Goal: Task Accomplishment & Management: Manage account settings

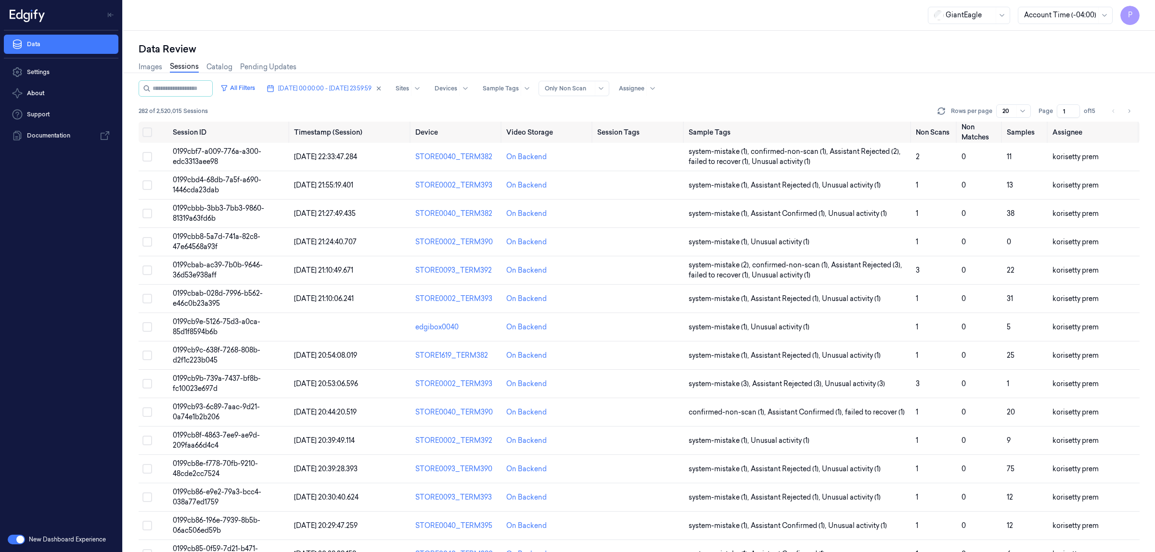
click at [371, 87] on span "[DATE] 00:00:00 - [DATE] 23:59:59" at bounding box center [324, 88] width 93 height 9
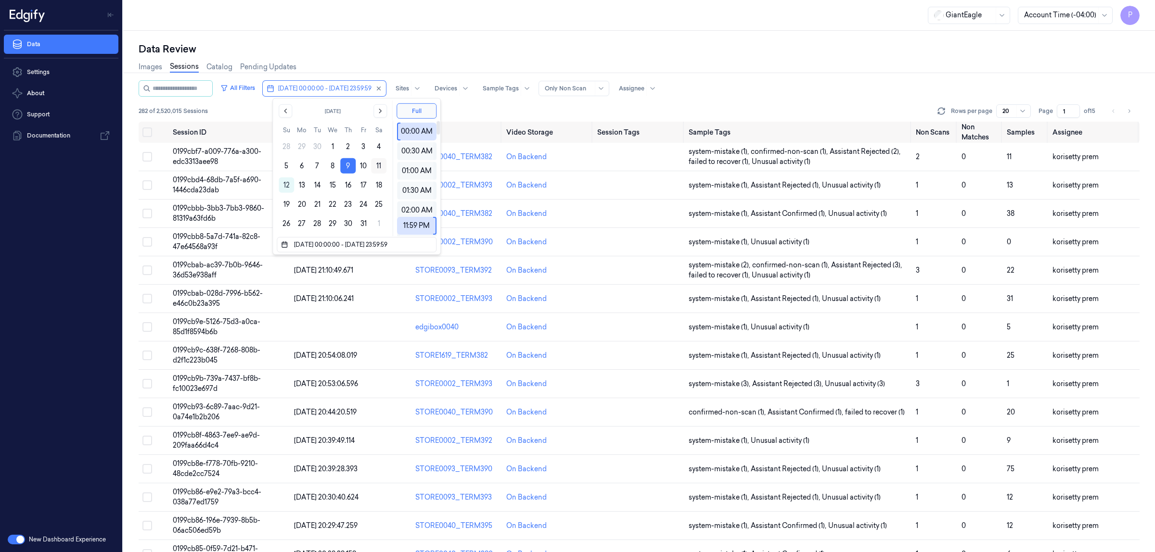
click at [385, 163] on button "11" at bounding box center [378, 165] width 15 height 15
click at [383, 166] on button "11" at bounding box center [378, 165] width 15 height 15
type input "[DATE] 00:00:00 - [DATE] 23:59:59"
click at [552, 39] on div "Data Review Images Sessions Catalog Pending Updates All Filters [DATE] 00:00:00…" at bounding box center [639, 292] width 1032 height 522
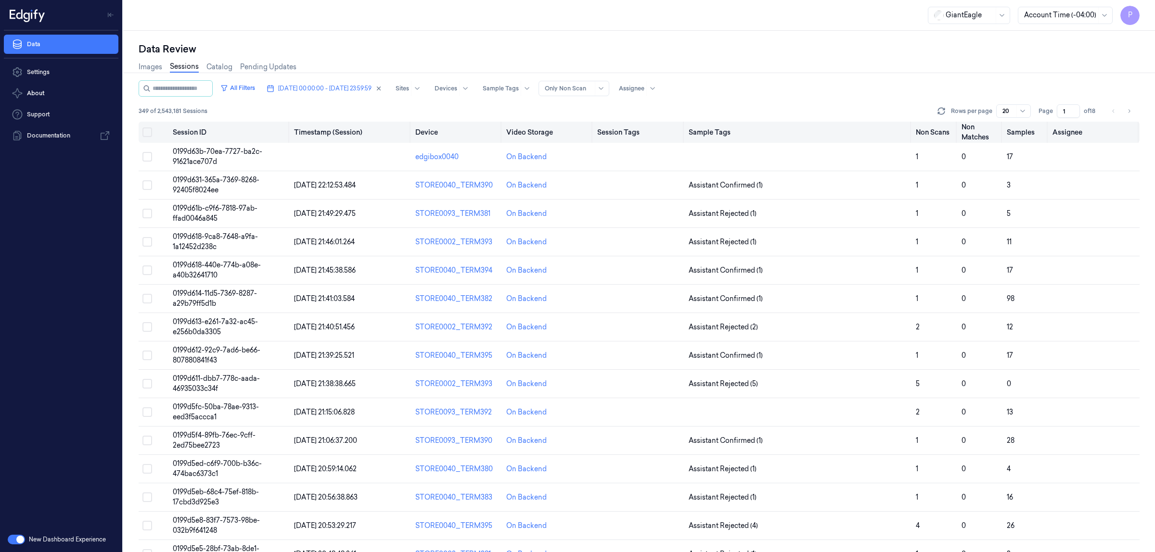
click at [151, 134] on button "Select all" at bounding box center [147, 133] width 10 height 10
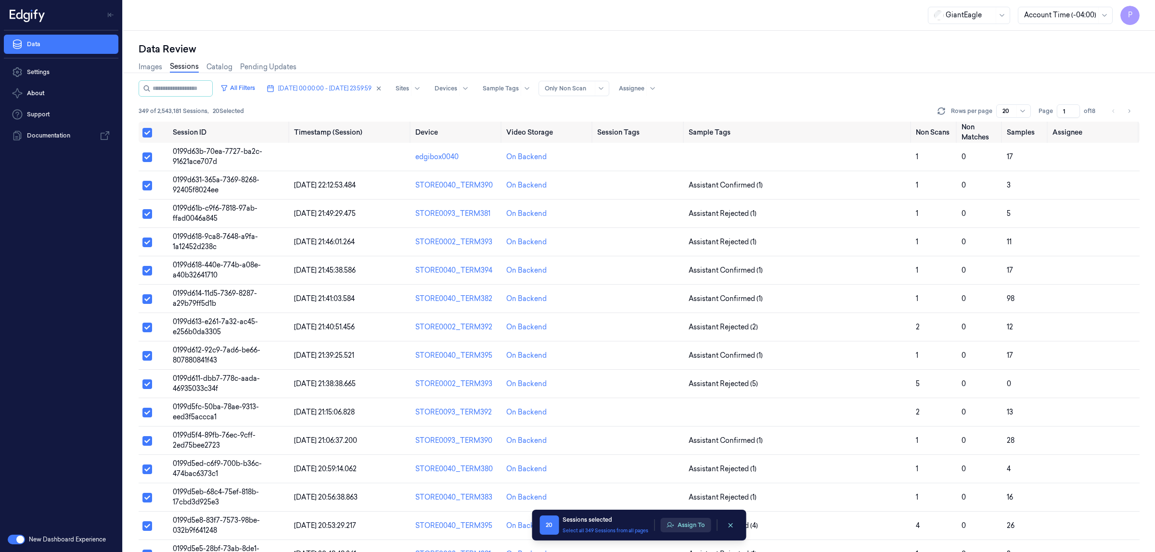
click at [682, 525] on button "Assign To" at bounding box center [685, 525] width 51 height 14
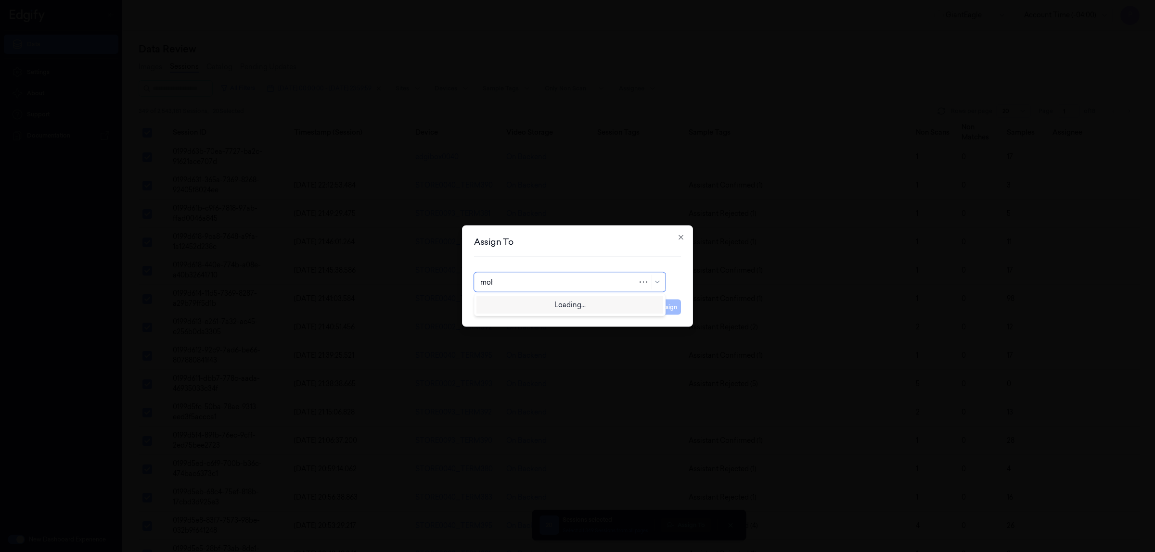
type input "moha"
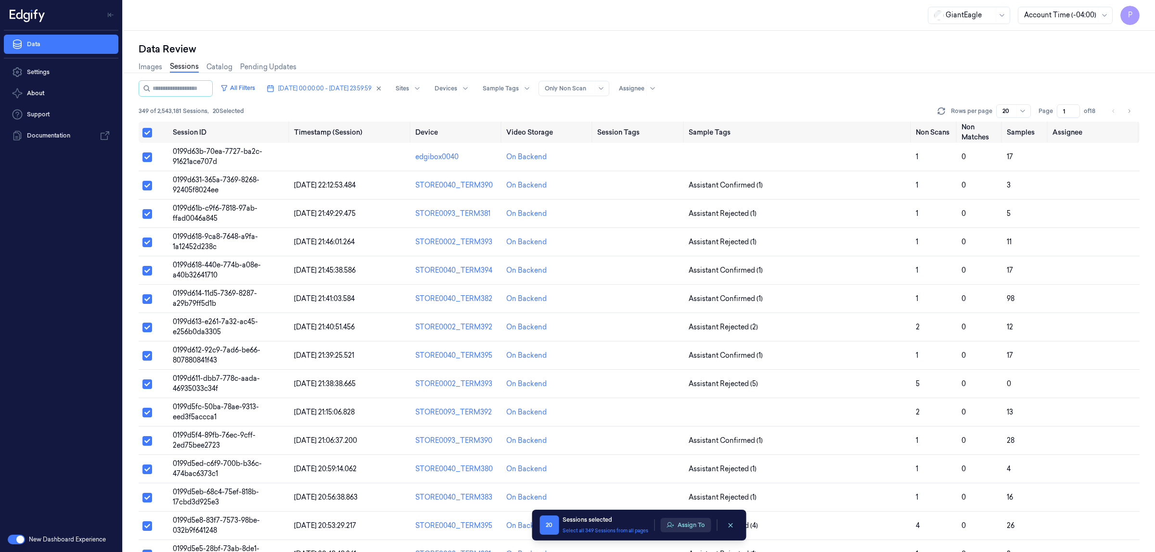
click at [689, 525] on button "Assign To" at bounding box center [685, 525] width 51 height 14
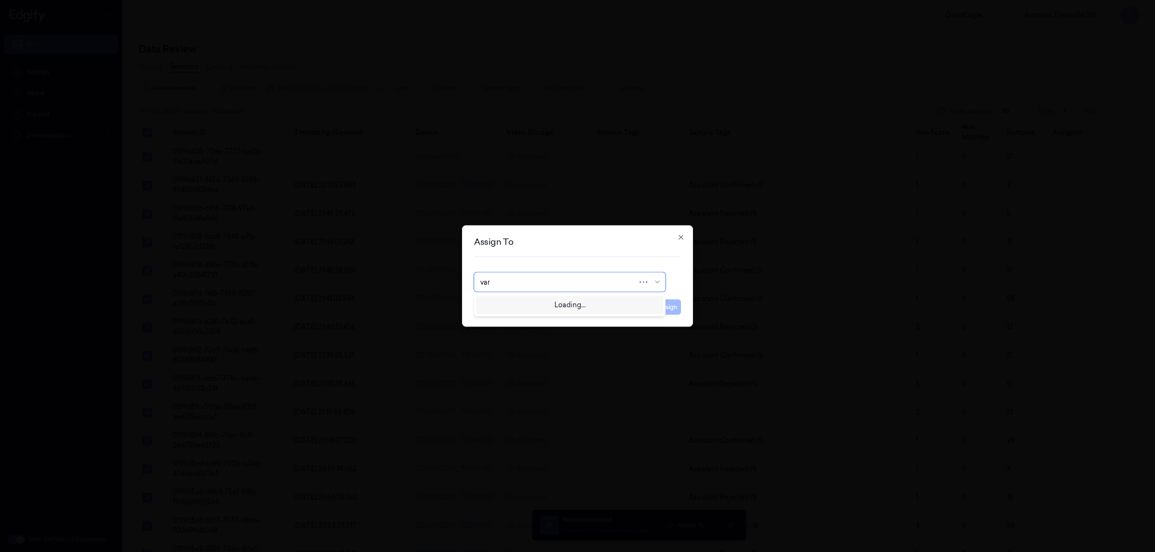
type input "vars"
click at [562, 322] on div "[PERSON_NAME] g" at bounding box center [569, 320] width 179 height 10
click at [667, 309] on button "Assign" at bounding box center [667, 307] width 26 height 15
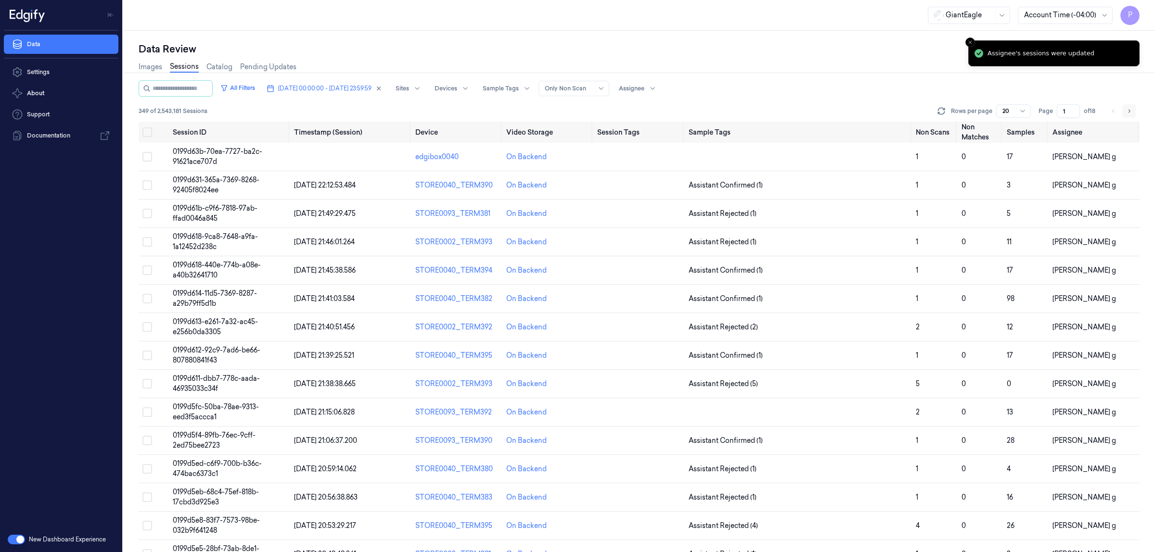
click at [1128, 109] on icon "Go to next page" at bounding box center [1129, 110] width 2 height 3
type input "2"
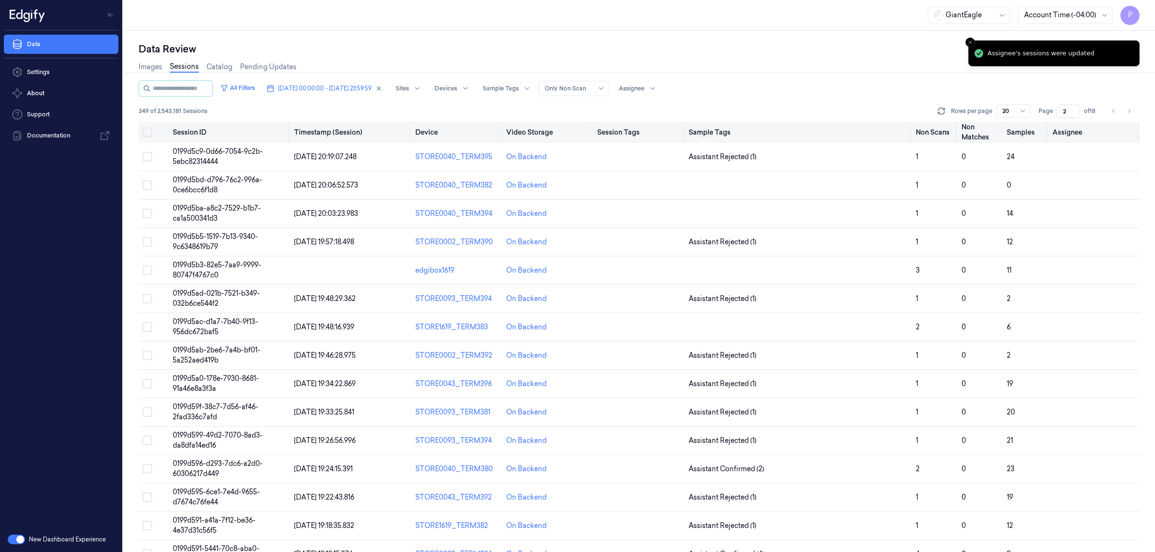
click at [149, 134] on button "Select all" at bounding box center [147, 133] width 10 height 10
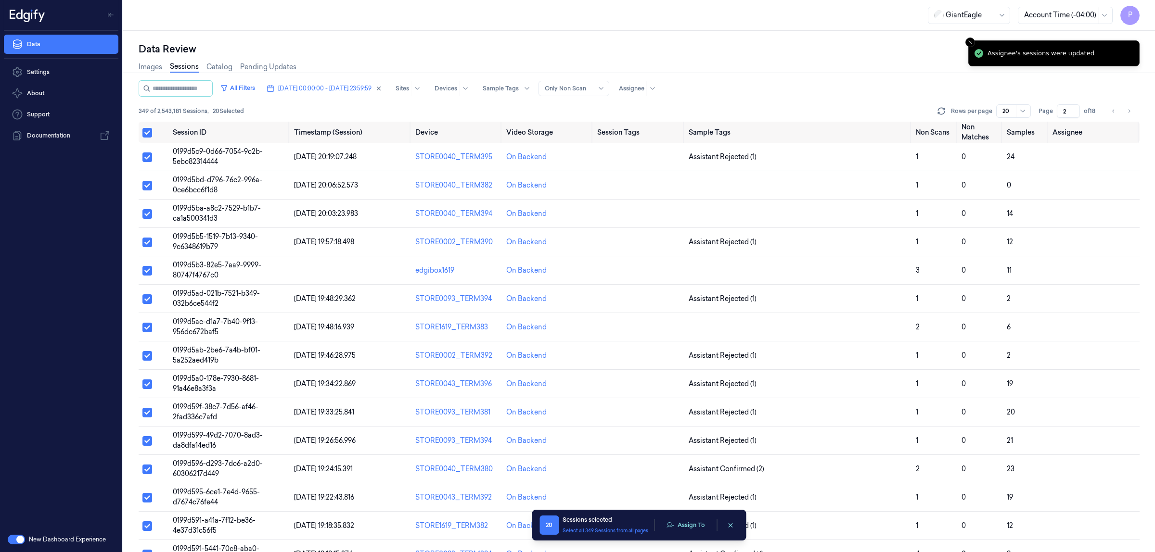
click at [698, 518] on div "20 Sessions selected Select all 349 Sessions from all pages Assign To" at bounding box center [638, 525] width 199 height 19
click at [690, 528] on button "Assign To" at bounding box center [685, 525] width 51 height 14
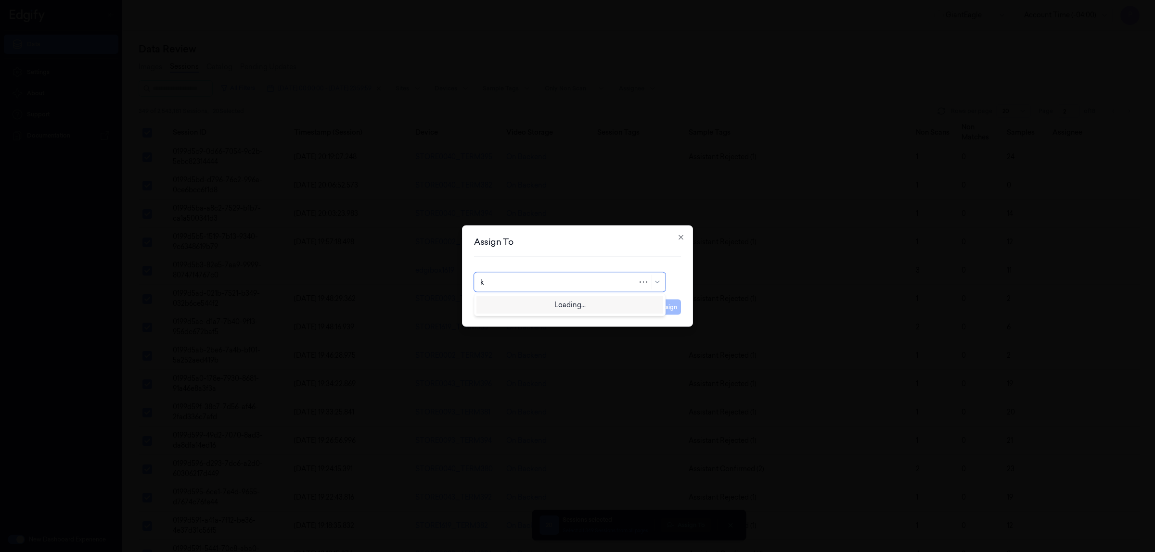
type input "ko"
click at [507, 308] on div "korisetty prem" at bounding box center [503, 304] width 46 height 10
click at [662, 309] on button "Assign" at bounding box center [667, 307] width 26 height 15
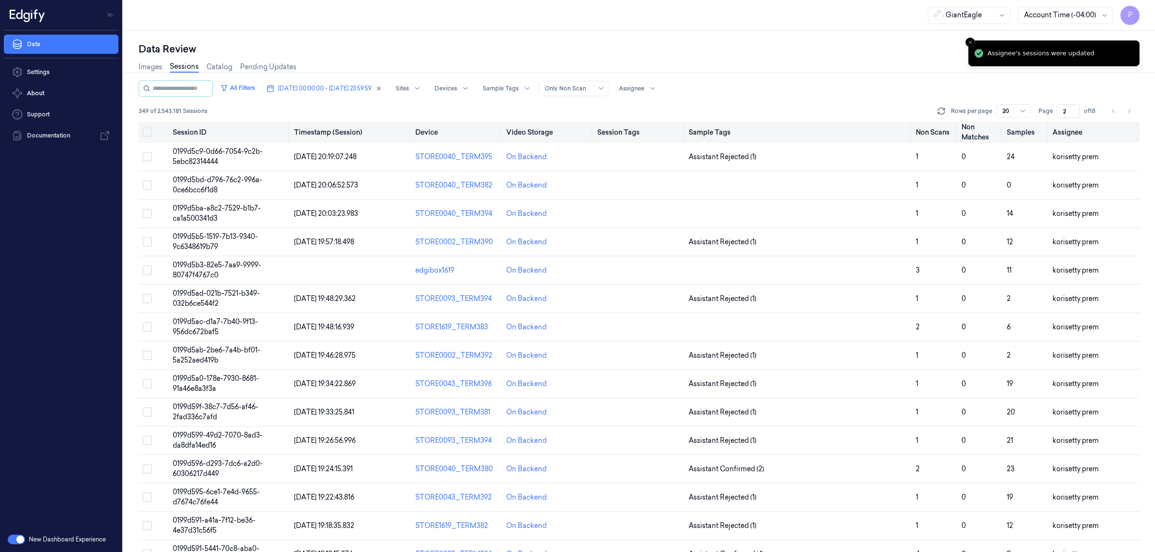
click at [1126, 113] on icon "Go to next page" at bounding box center [1129, 111] width 6 height 8
type input "3"
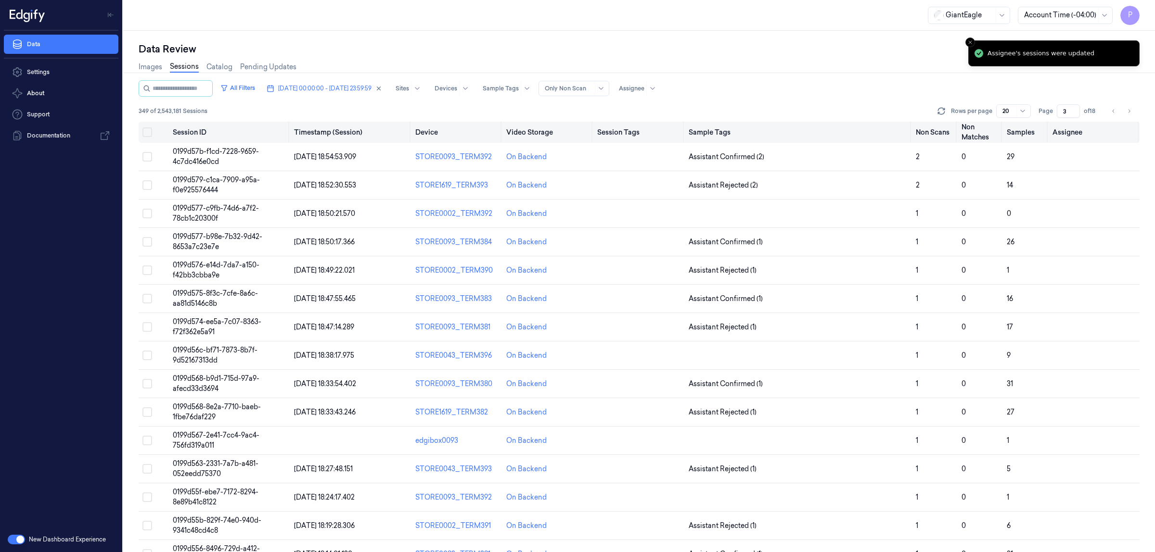
click at [151, 135] on button "Select all" at bounding box center [147, 133] width 10 height 10
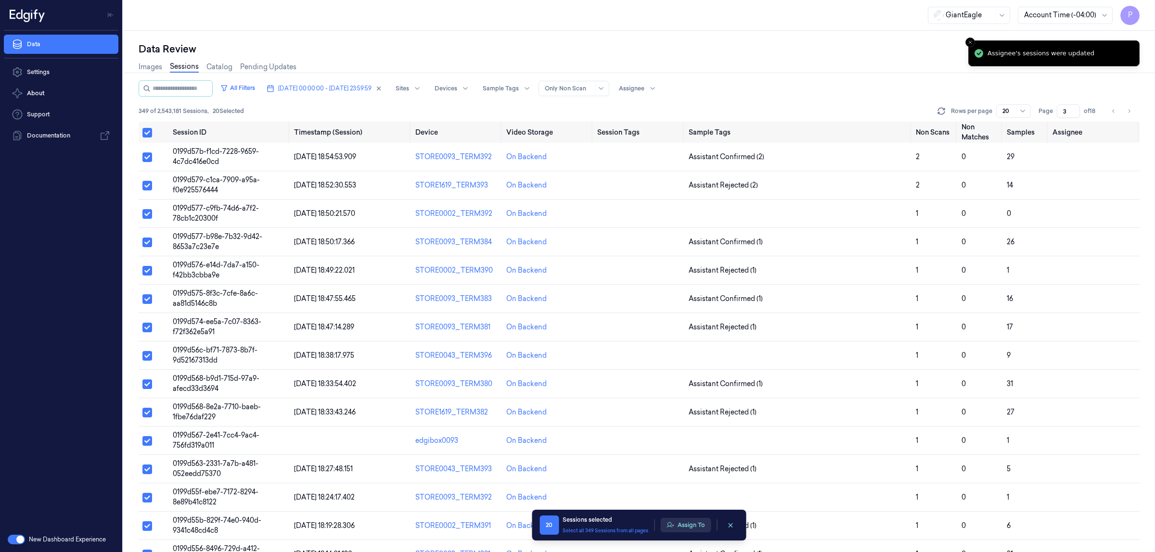
click at [677, 525] on button "Assign To" at bounding box center [685, 525] width 51 height 14
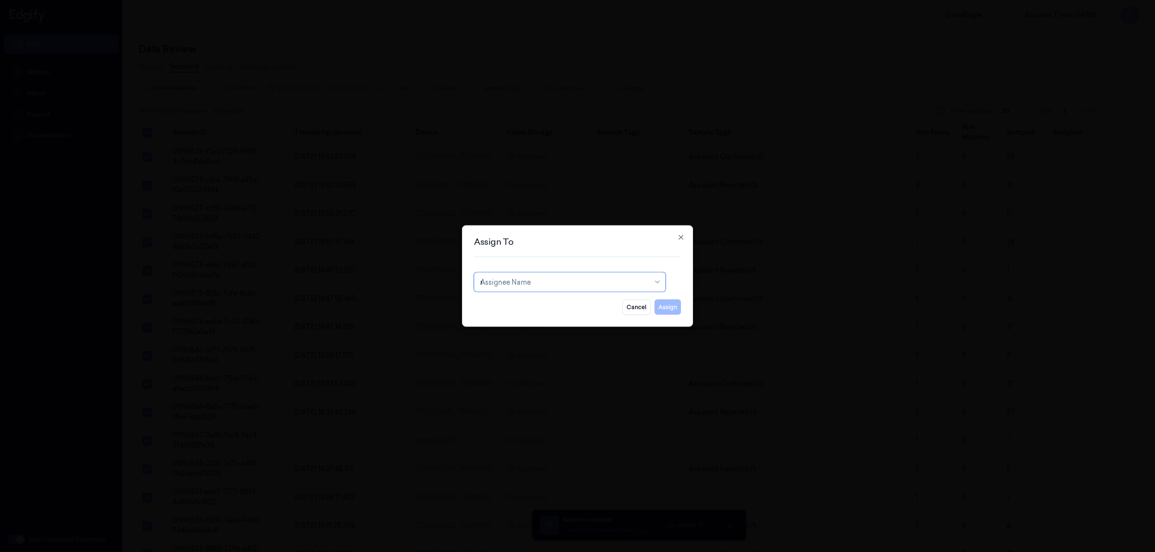
type input "ru"
click at [542, 305] on div "rupa b" at bounding box center [569, 304] width 179 height 10
click at [662, 313] on button "Assign" at bounding box center [667, 307] width 26 height 15
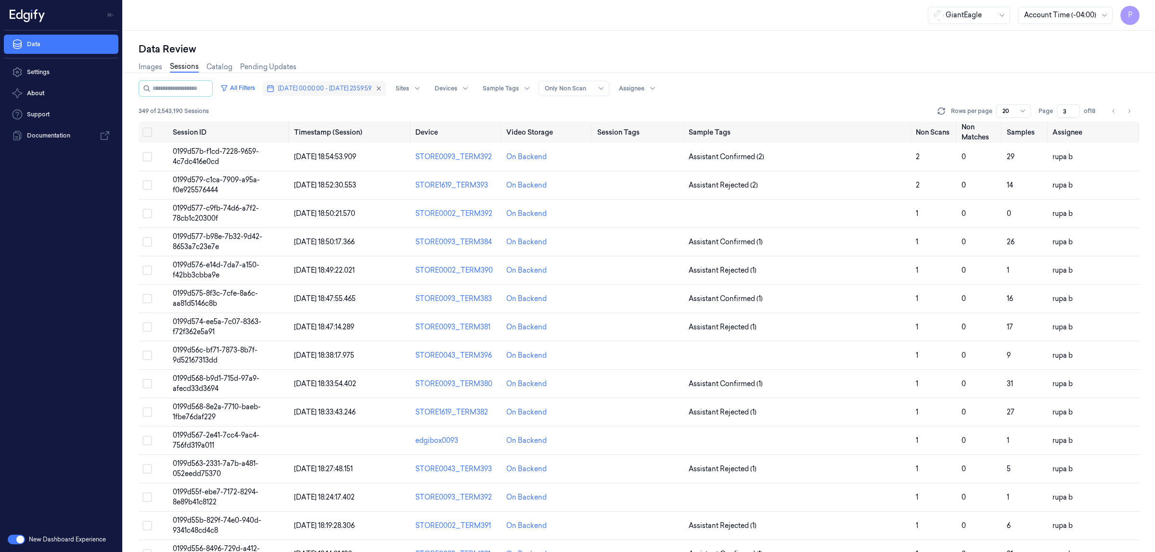
click at [371, 88] on span "[DATE] 00:00:00 - [DATE] 23:59:59" at bounding box center [324, 88] width 93 height 9
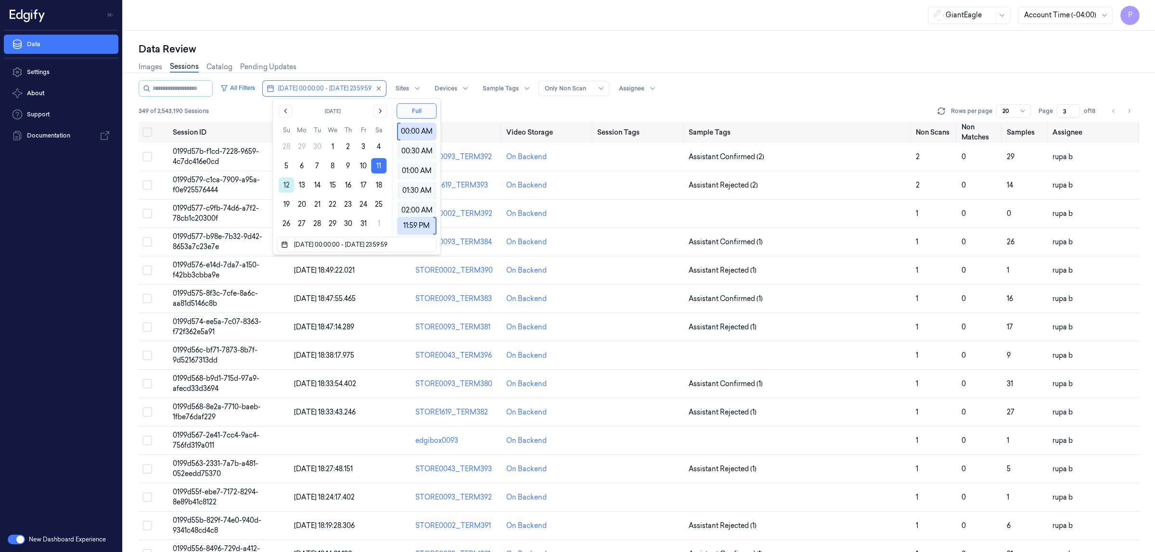
click at [285, 188] on button "12" at bounding box center [286, 185] width 15 height 15
click at [287, 186] on button "12" at bounding box center [286, 185] width 15 height 15
type input "[DATE] 00:00:00 - [DATE] 23:59:59"
click at [497, 38] on div "Data Review Images Sessions Catalog Pending Updates All Filters [DATE] 00:00:00…" at bounding box center [639, 292] width 1032 height 522
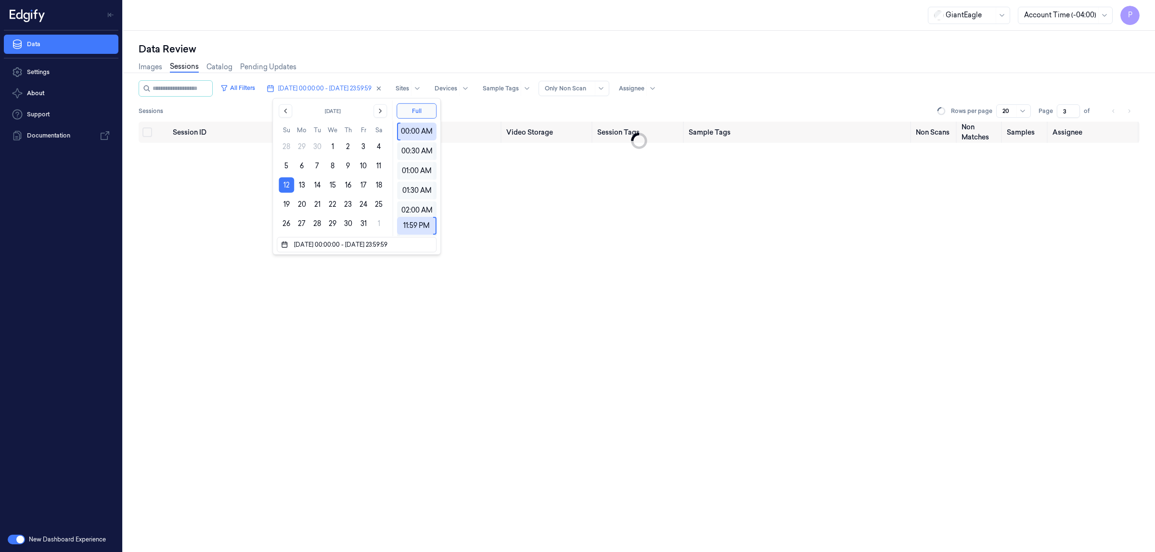
type input "1"
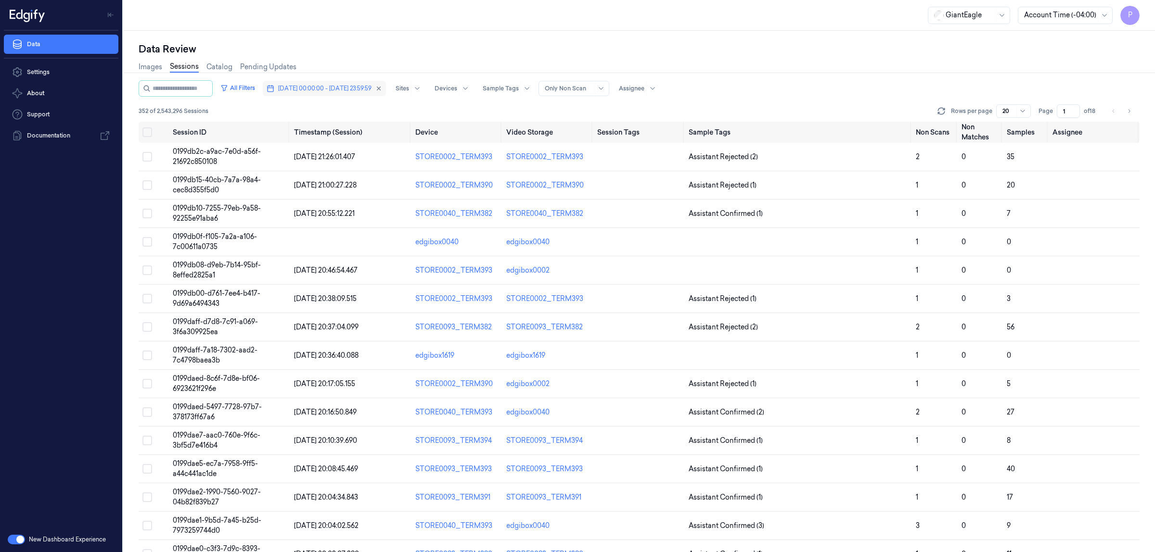
click at [350, 88] on span "[DATE] 00:00:00 - [DATE] 23:59:59" at bounding box center [324, 88] width 93 height 9
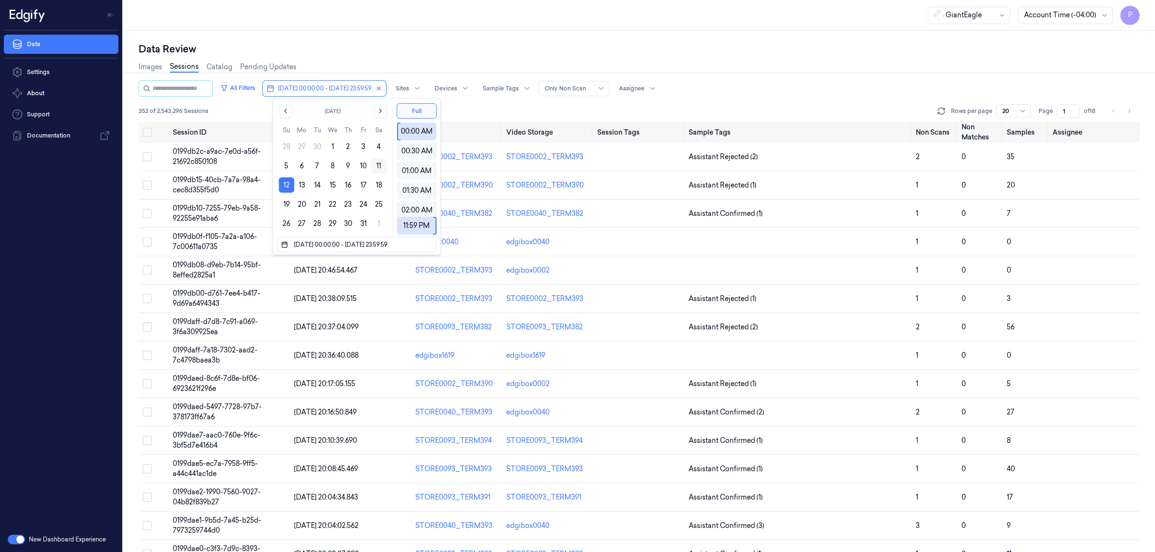
click at [379, 165] on button "11" at bounding box center [378, 165] width 15 height 15
type input "[DATE] 00:00:00 - [DATE] 23:59:59"
click at [472, 56] on div "Images Sessions Catalog Pending Updates" at bounding box center [639, 68] width 1001 height 25
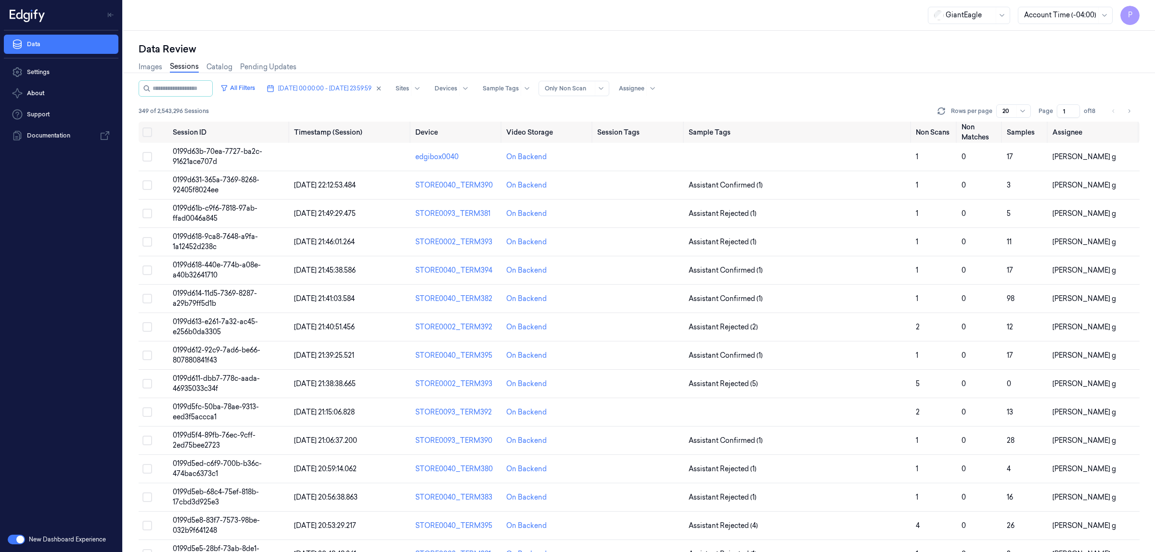
click at [733, 49] on div "Data Review" at bounding box center [639, 48] width 1001 height 13
click at [1128, 111] on icon "Go to next page" at bounding box center [1129, 111] width 6 height 8
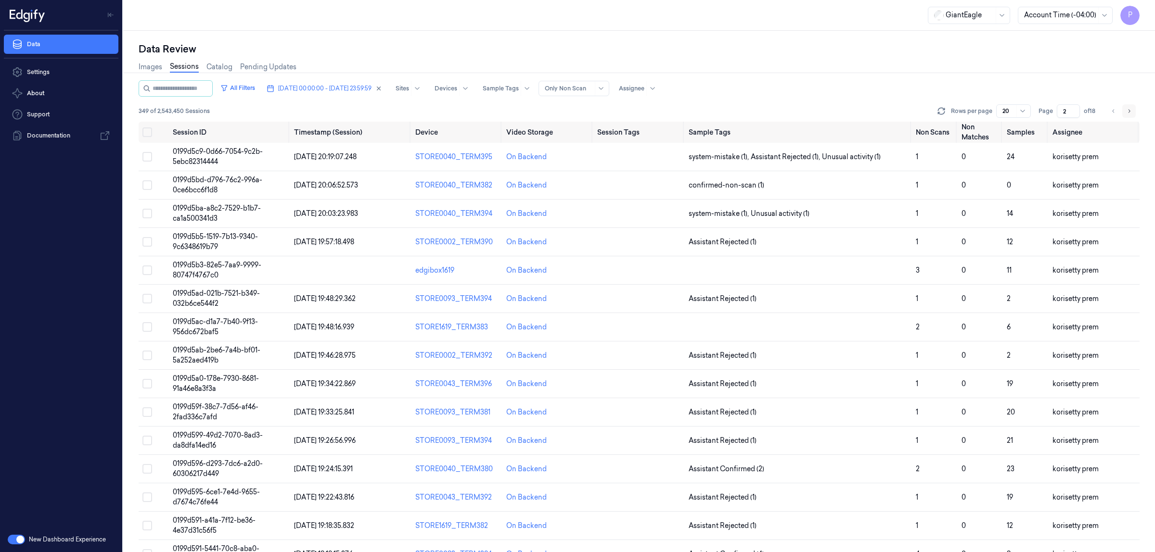
click at [1128, 111] on icon "Go to next page" at bounding box center [1129, 111] width 6 height 8
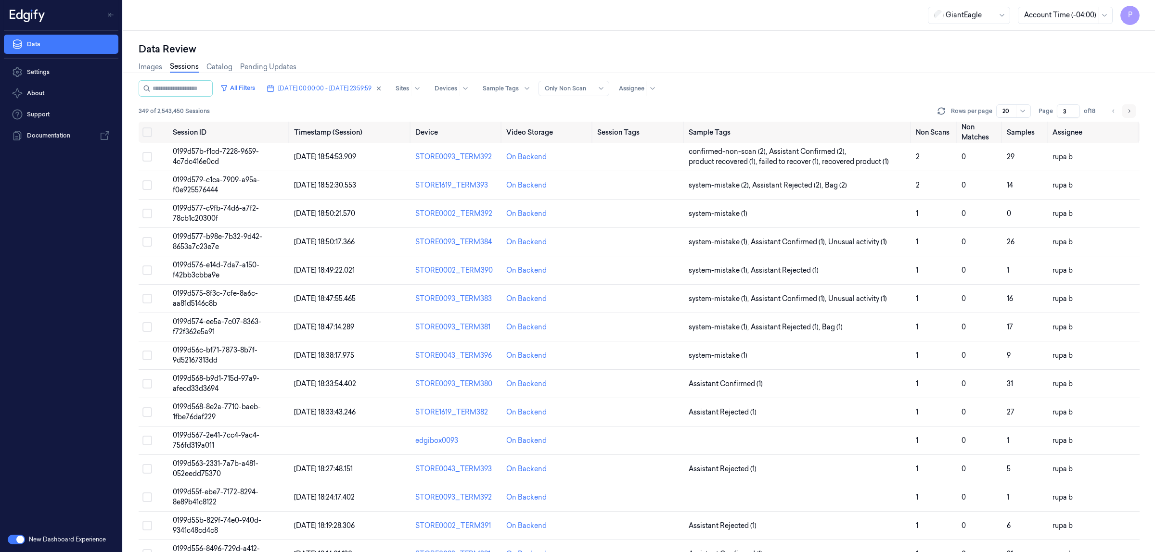
click at [1128, 111] on icon "Go to next page" at bounding box center [1129, 111] width 6 height 8
type input "4"
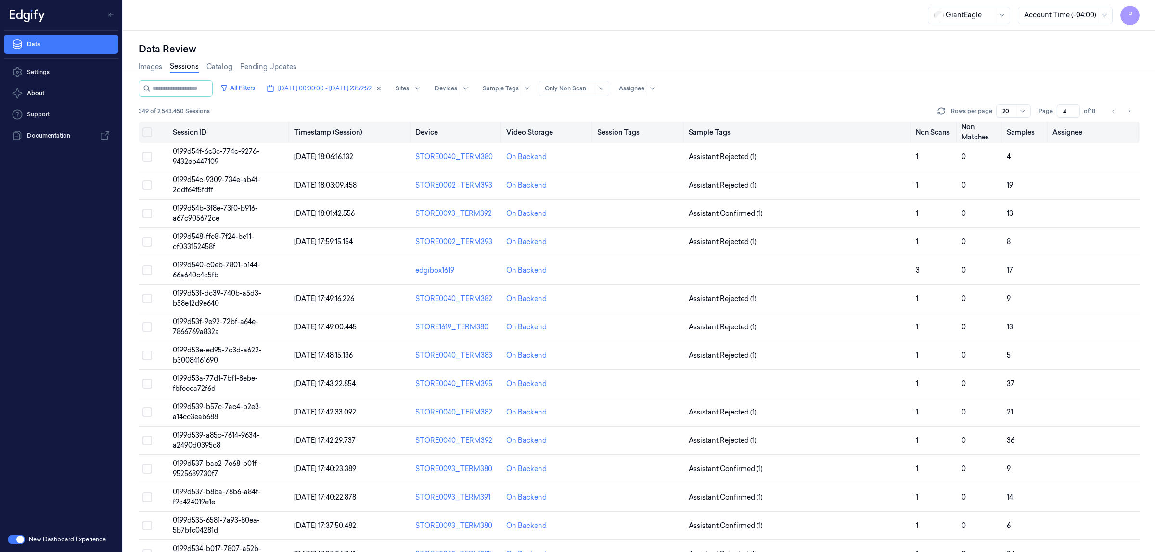
click at [148, 130] on button "Select all" at bounding box center [147, 133] width 10 height 10
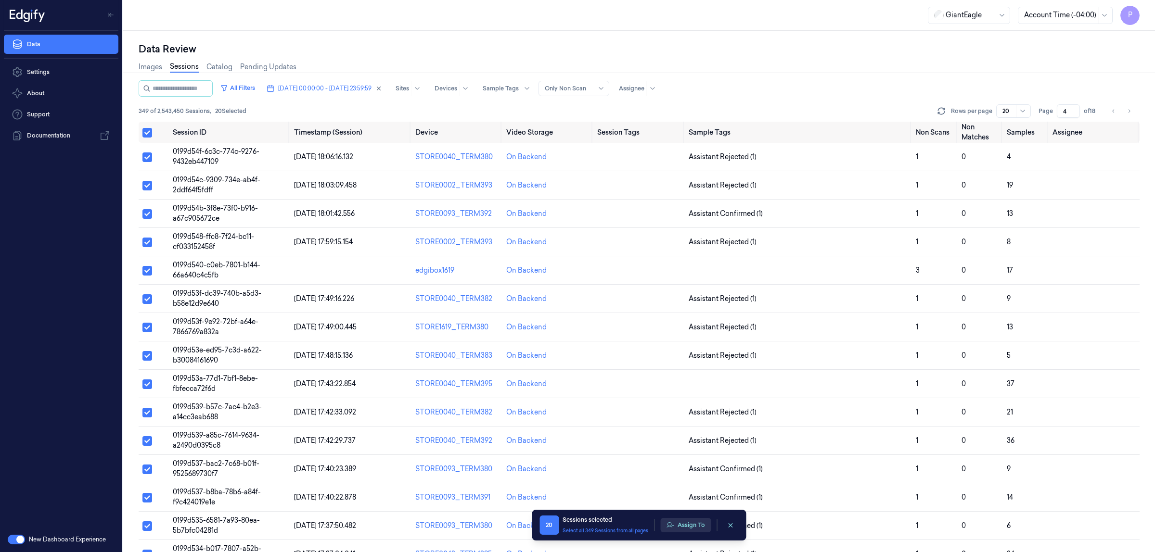
click at [682, 527] on button "Assign To" at bounding box center [685, 525] width 51 height 14
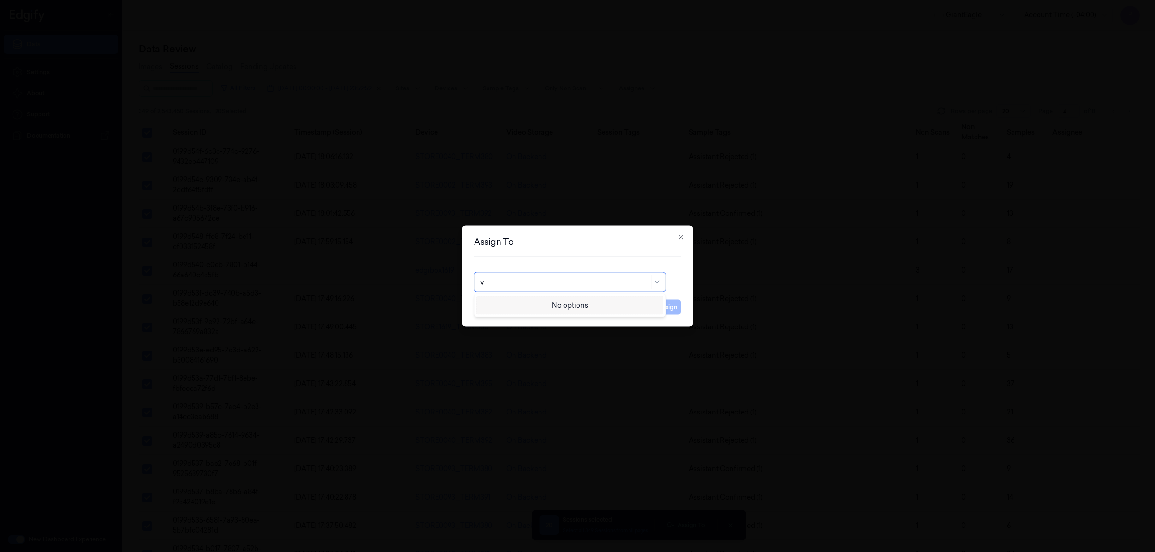
type input "va"
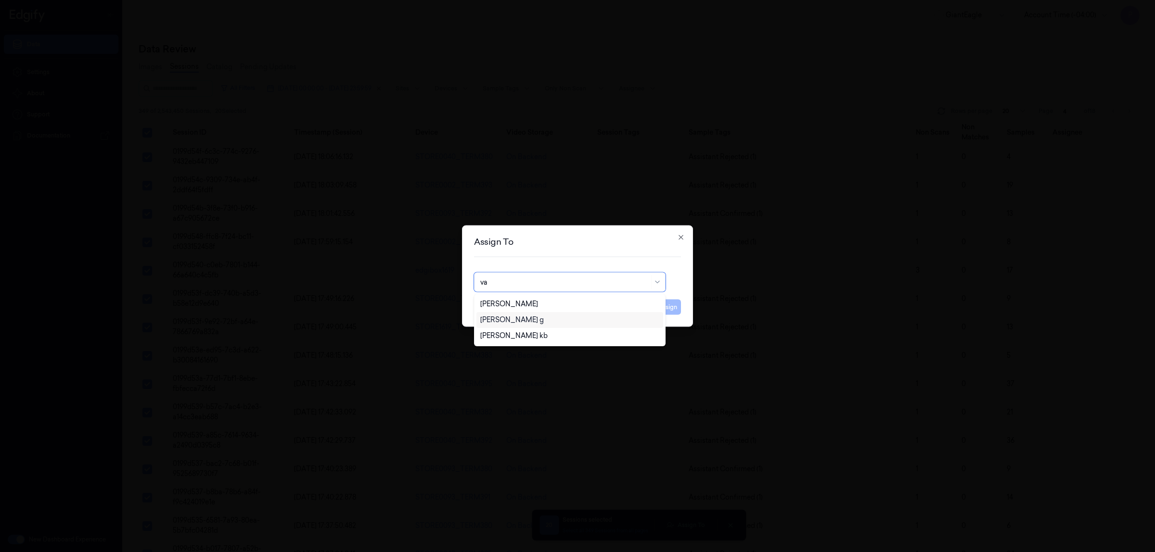
click at [517, 323] on div "[PERSON_NAME] g" at bounding box center [569, 320] width 179 height 10
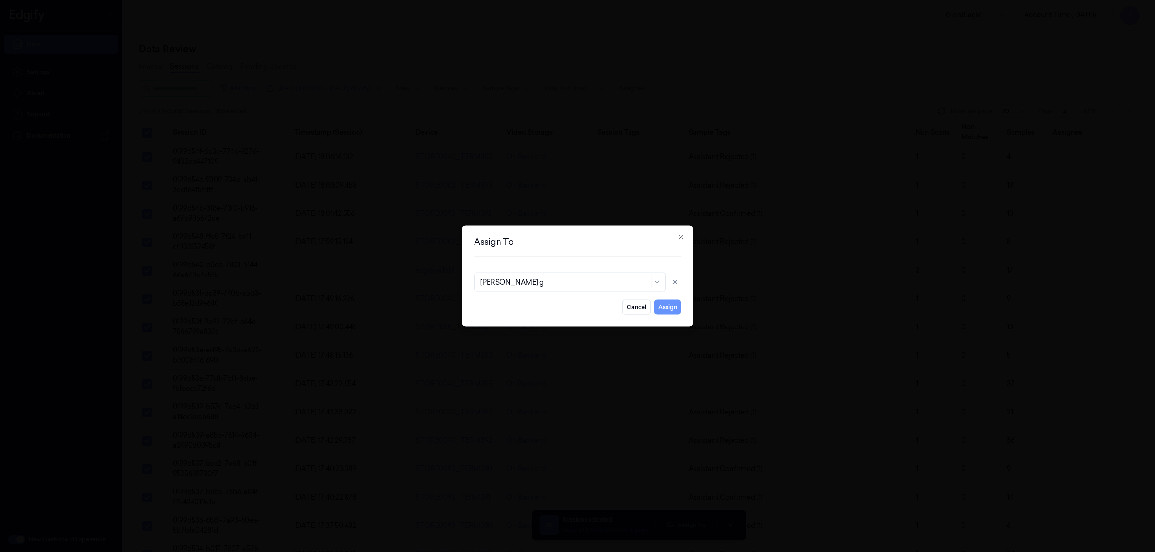
click at [669, 308] on button "Assign" at bounding box center [667, 307] width 26 height 15
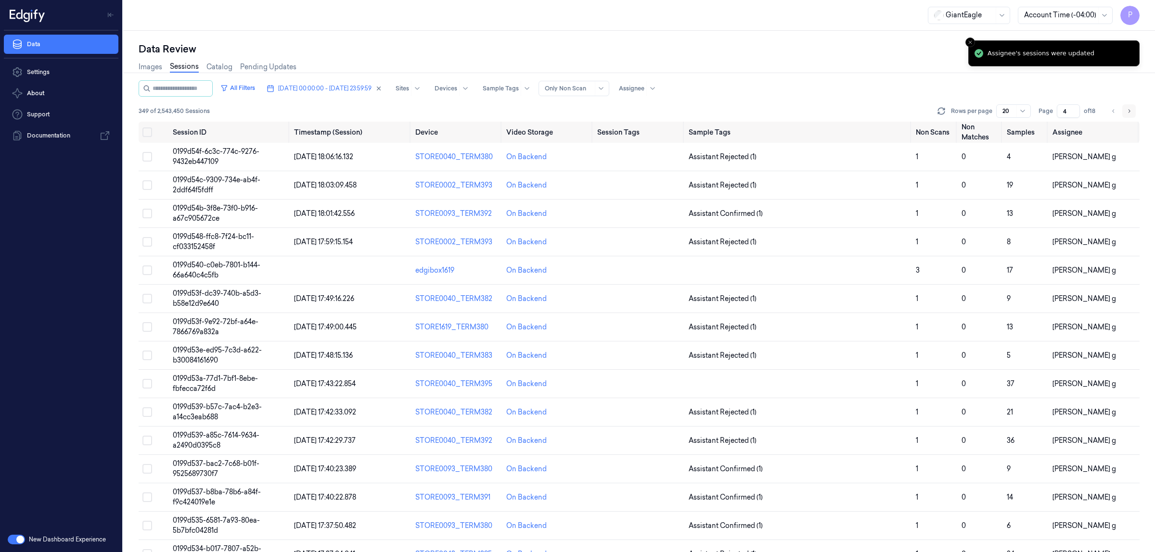
click at [1129, 111] on icon "Go to next page" at bounding box center [1129, 111] width 6 height 8
type input "5"
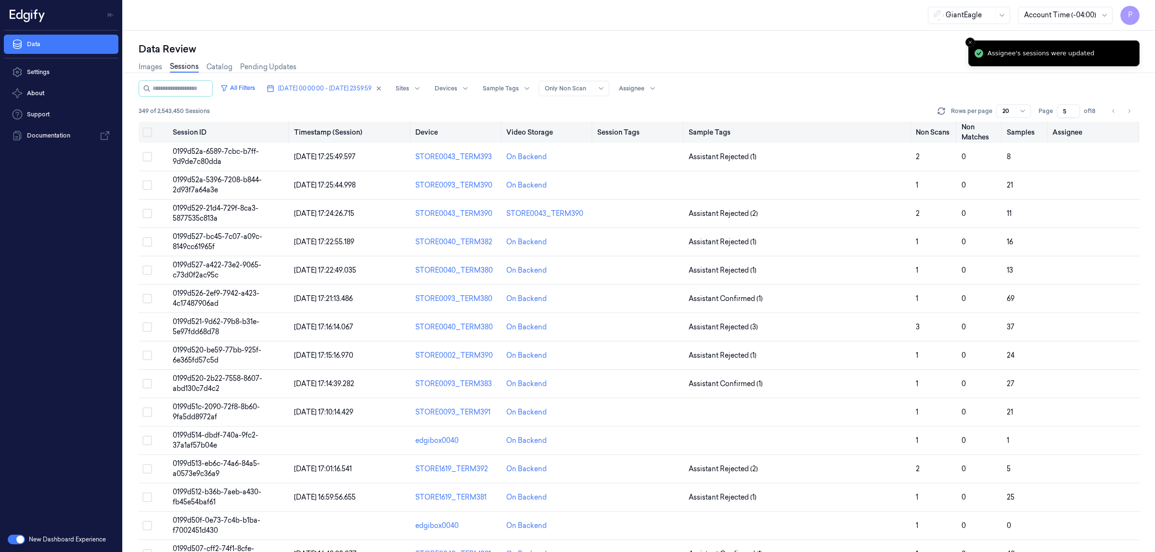
click at [147, 128] on button "Select all" at bounding box center [147, 133] width 10 height 10
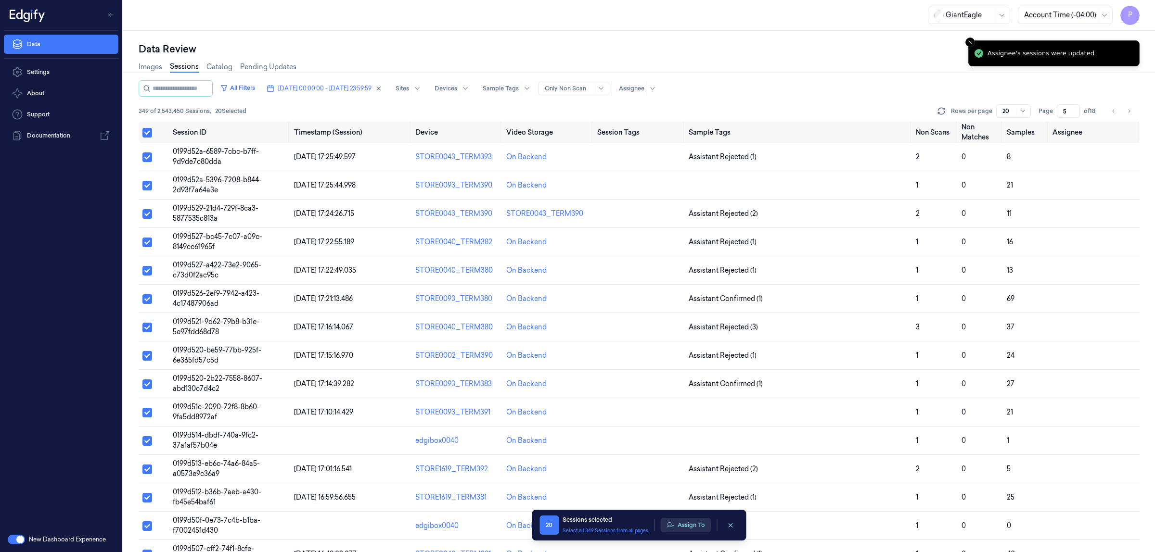
click at [689, 521] on button "Assign To" at bounding box center [685, 525] width 51 height 14
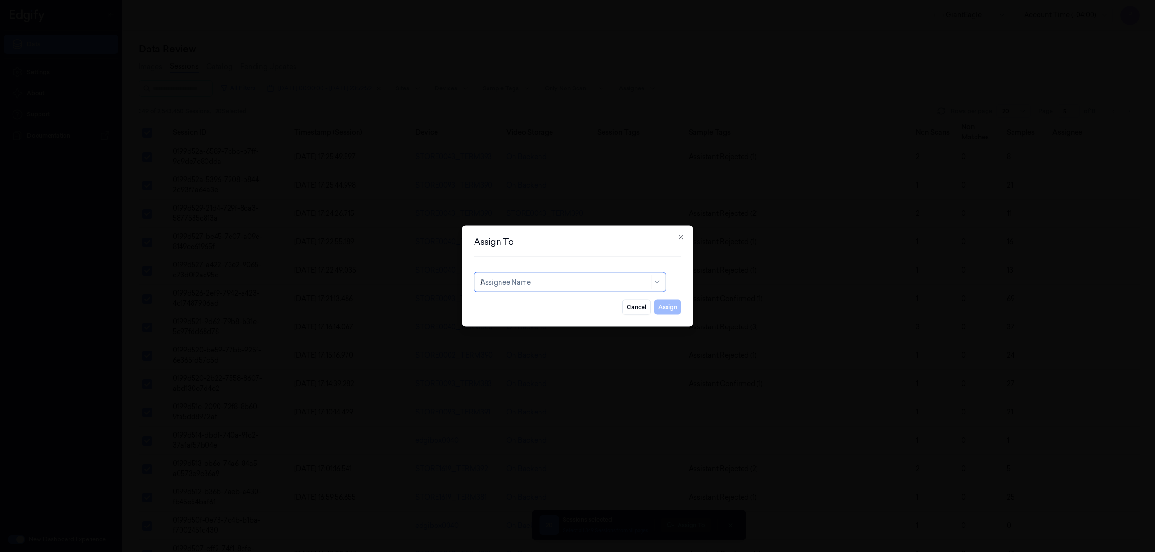
type input "ko"
click at [537, 306] on div "korisetty prem" at bounding box center [569, 304] width 179 height 10
click at [669, 309] on button "Assign" at bounding box center [667, 307] width 26 height 15
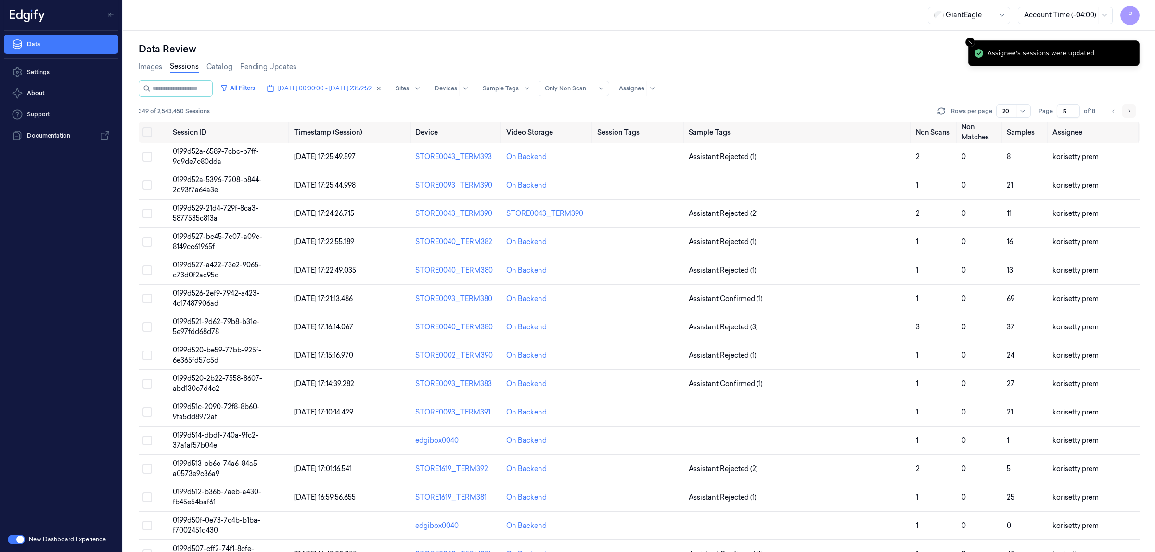
click at [1127, 109] on icon "Go to next page" at bounding box center [1129, 111] width 6 height 8
type input "6"
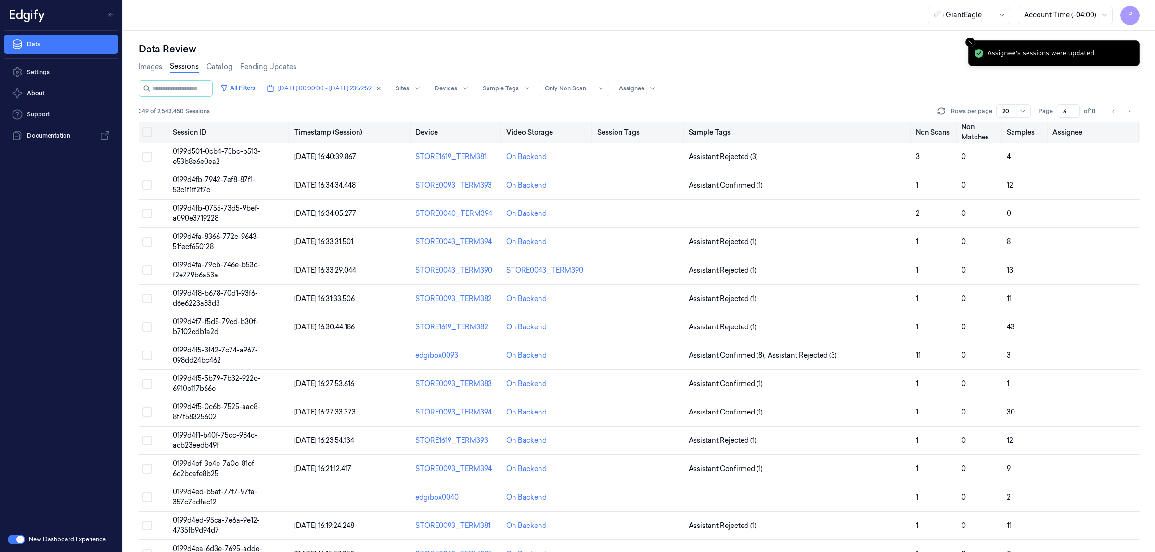
click at [147, 133] on button "Select all" at bounding box center [147, 133] width 10 height 10
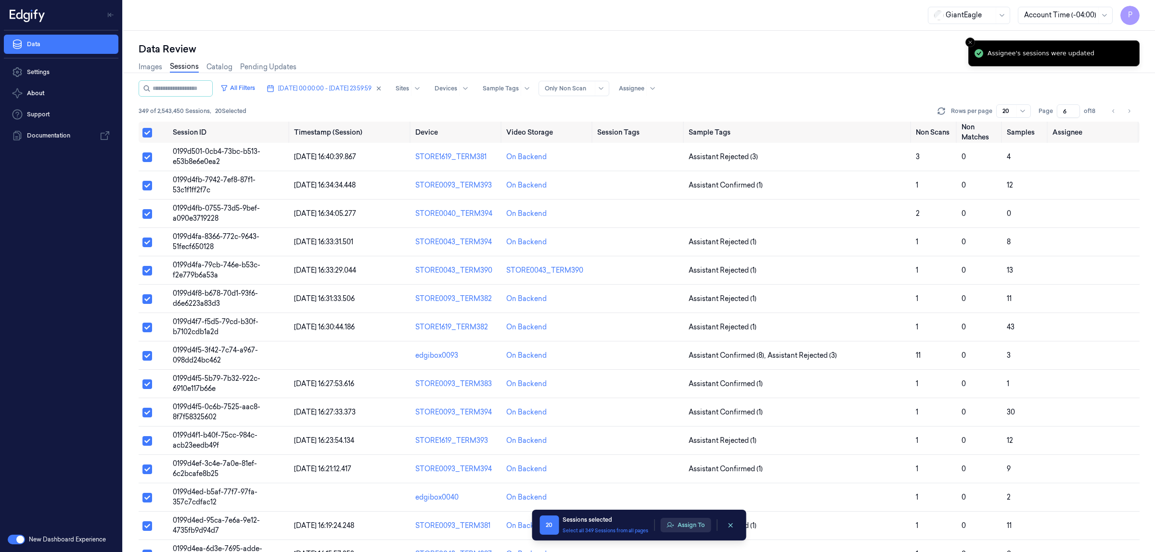
click at [691, 523] on button "Assign To" at bounding box center [685, 525] width 51 height 14
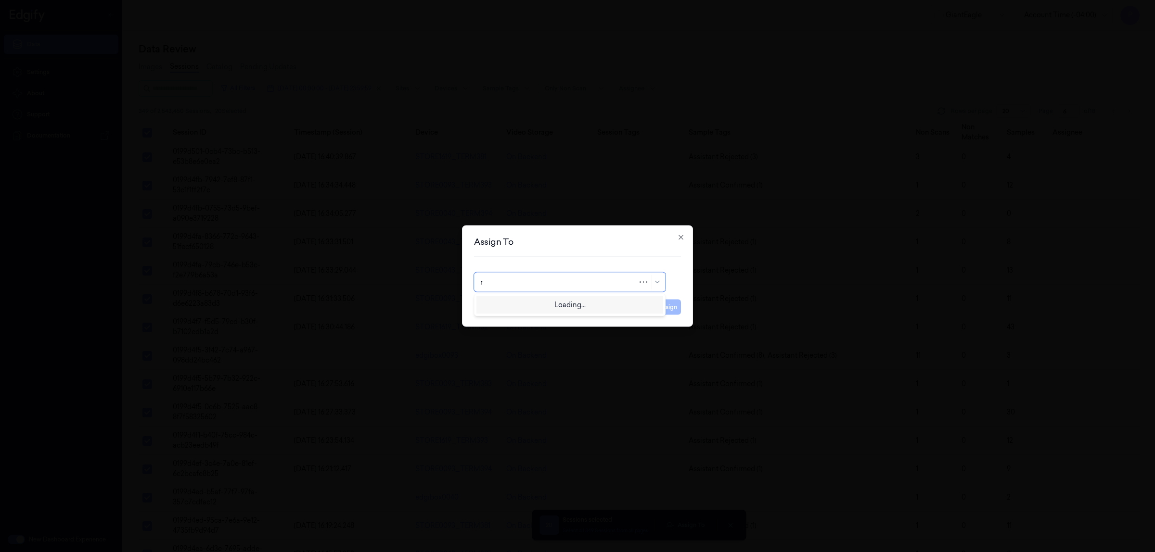
type input "ru"
click at [501, 306] on div "rupa b" at bounding box center [569, 304] width 179 height 10
click at [667, 309] on button "Assign" at bounding box center [667, 307] width 26 height 15
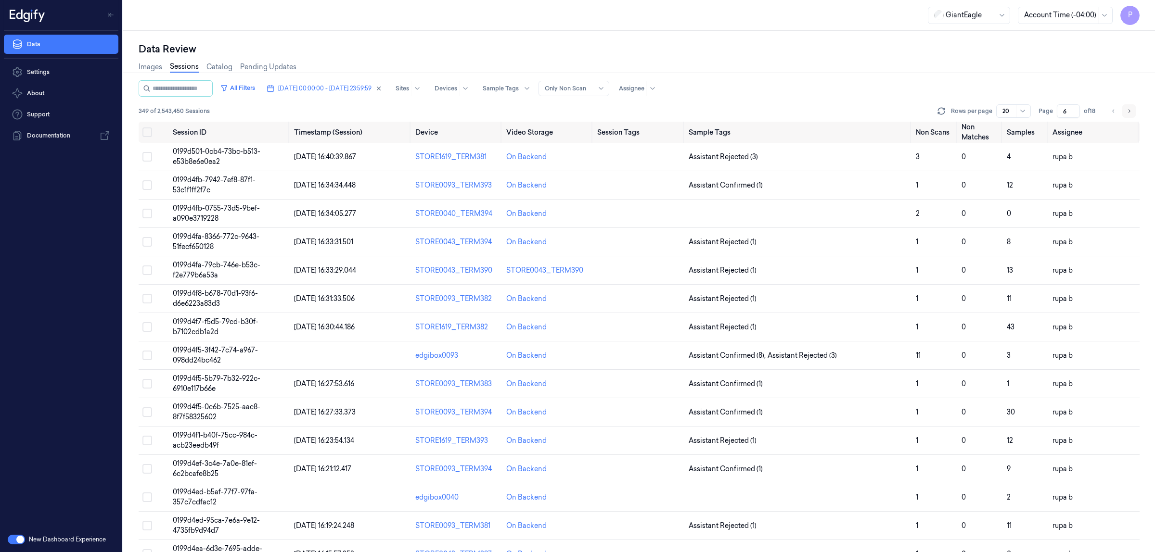
click at [1129, 112] on icon "Go to next page" at bounding box center [1129, 111] width 6 height 8
type input "7"
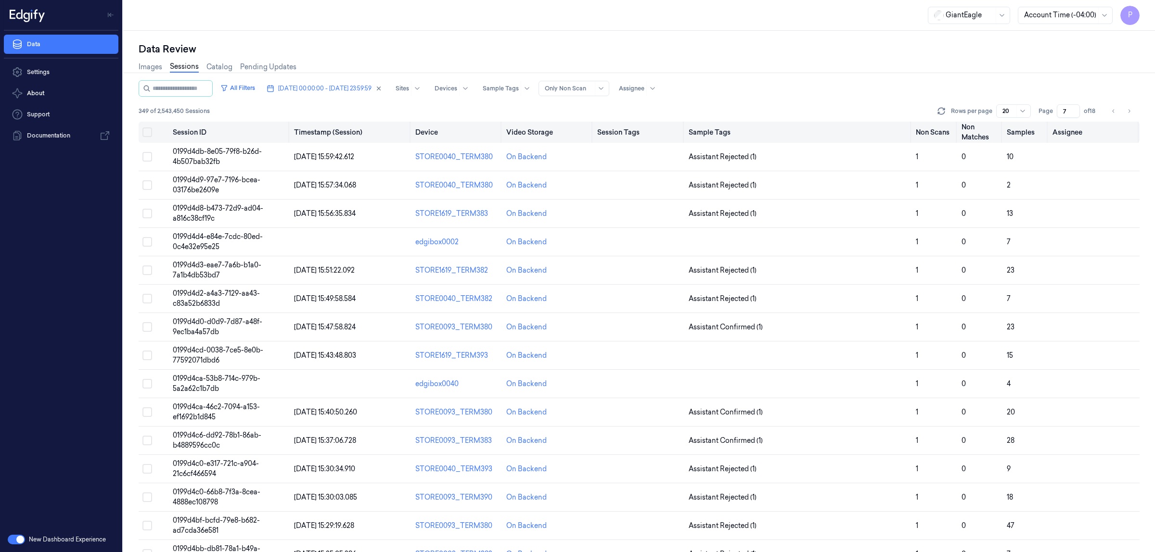
click at [153, 131] on th at bounding box center [154, 132] width 30 height 21
click at [145, 131] on button "Select all" at bounding box center [147, 133] width 10 height 10
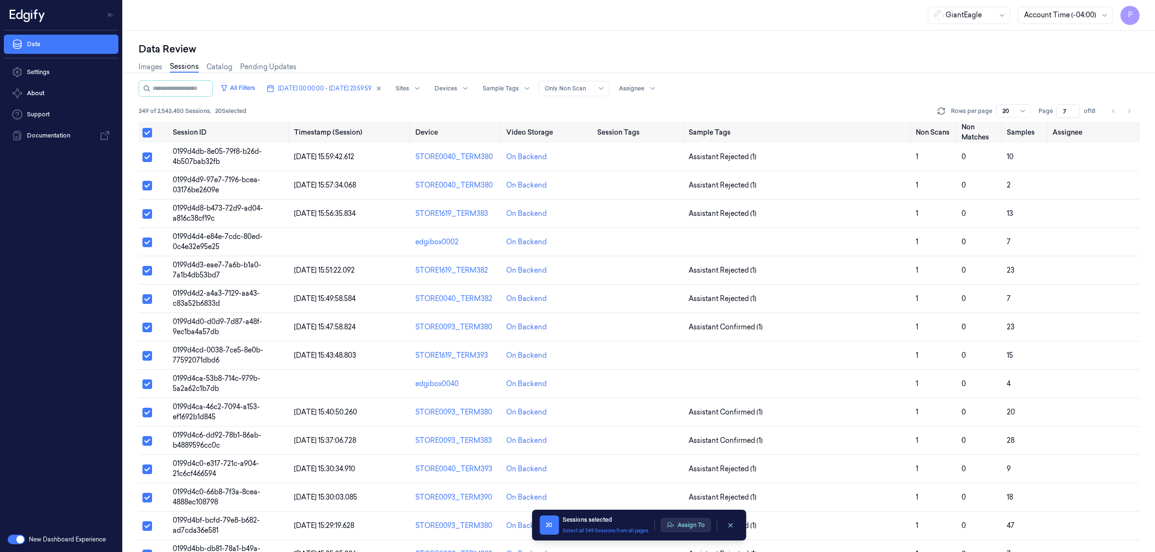
click at [692, 522] on button "Assign To" at bounding box center [685, 525] width 51 height 14
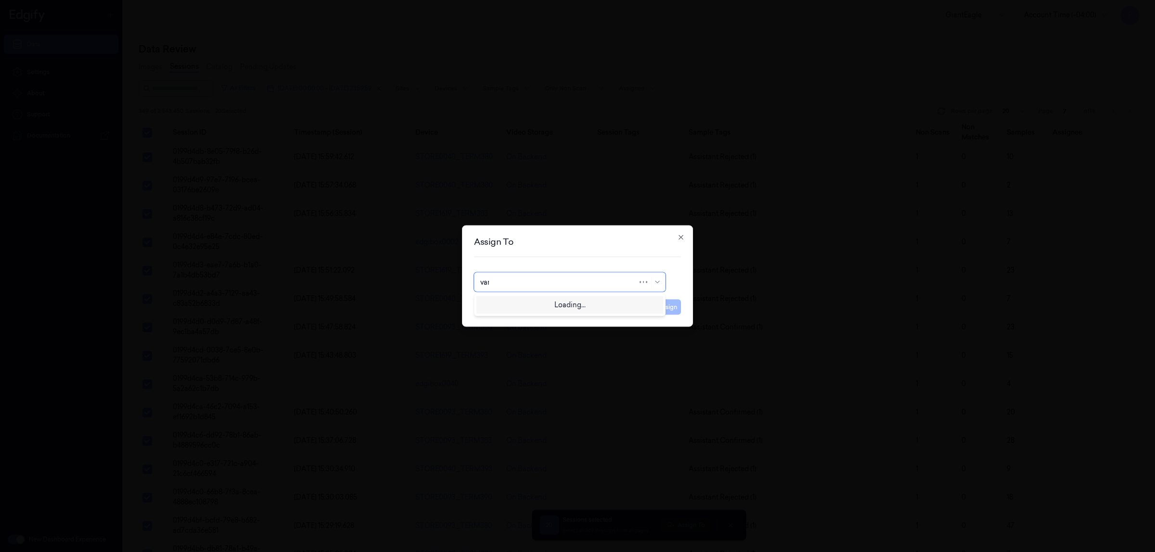
type input "vars"
click at [530, 323] on div "[PERSON_NAME] g" at bounding box center [569, 320] width 179 height 10
click at [669, 309] on button "Assign" at bounding box center [667, 307] width 26 height 15
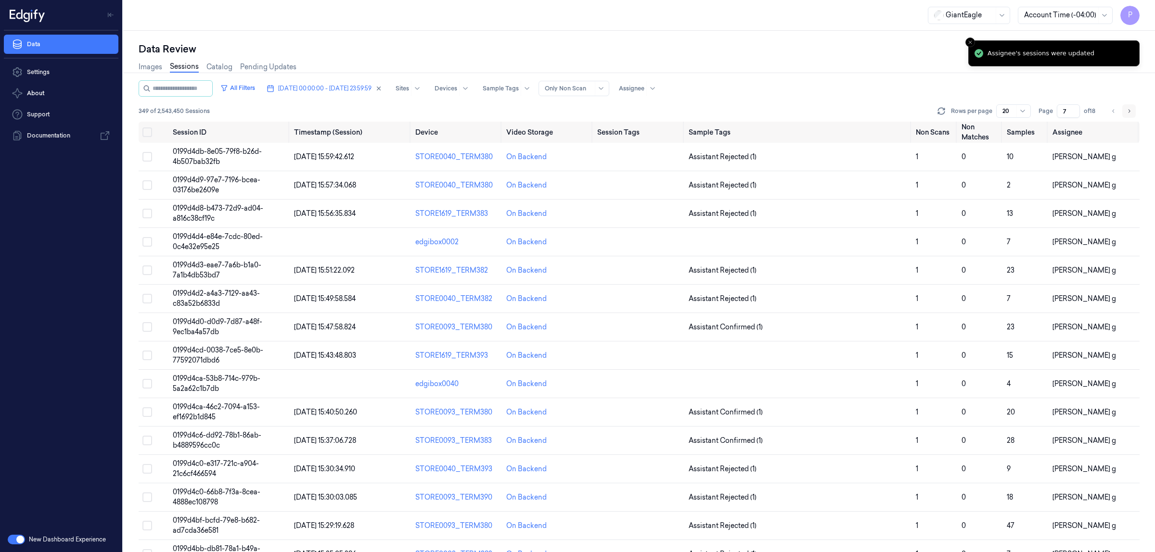
click at [1127, 111] on icon "Go to next page" at bounding box center [1129, 111] width 6 height 8
type input "8"
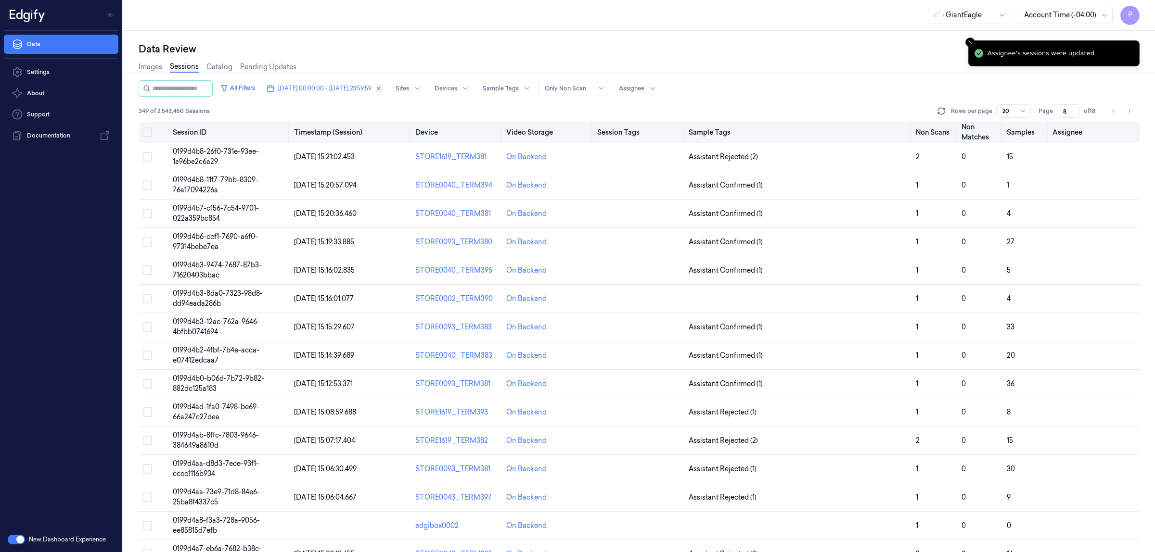
click at [151, 132] on button "Select all" at bounding box center [147, 133] width 10 height 10
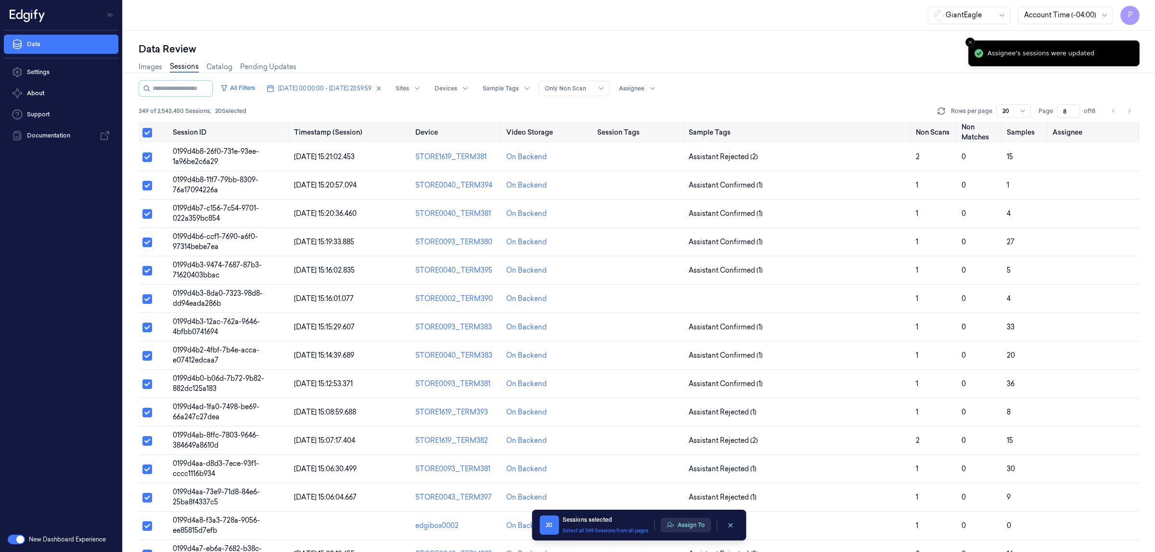
click at [683, 521] on button "Assign To" at bounding box center [685, 525] width 51 height 14
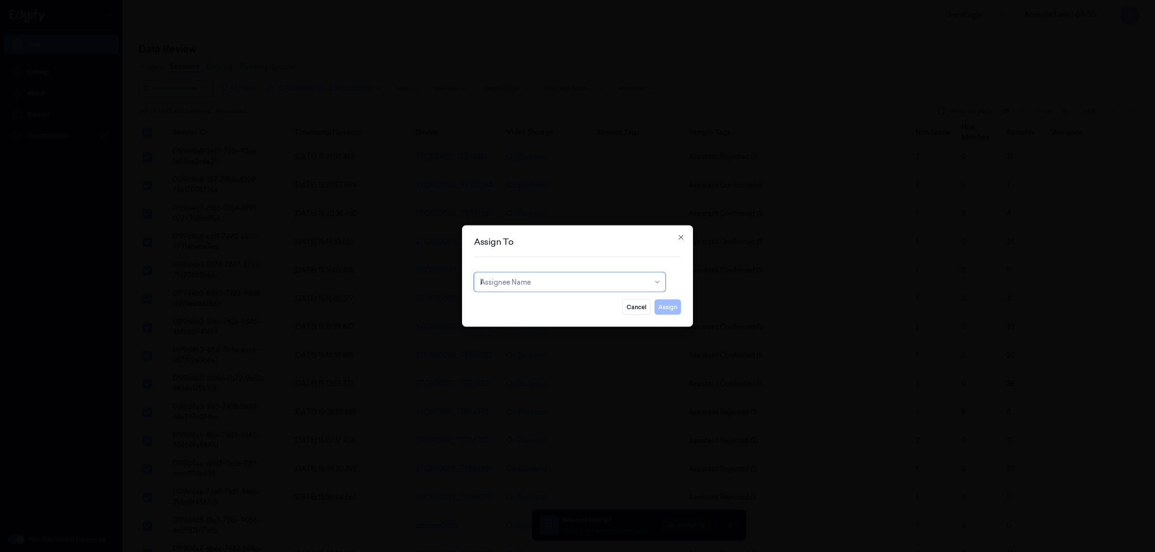
type input "ko"
click at [588, 306] on div "korisetty prem" at bounding box center [569, 304] width 179 height 10
click at [667, 308] on button "Assign" at bounding box center [667, 307] width 26 height 15
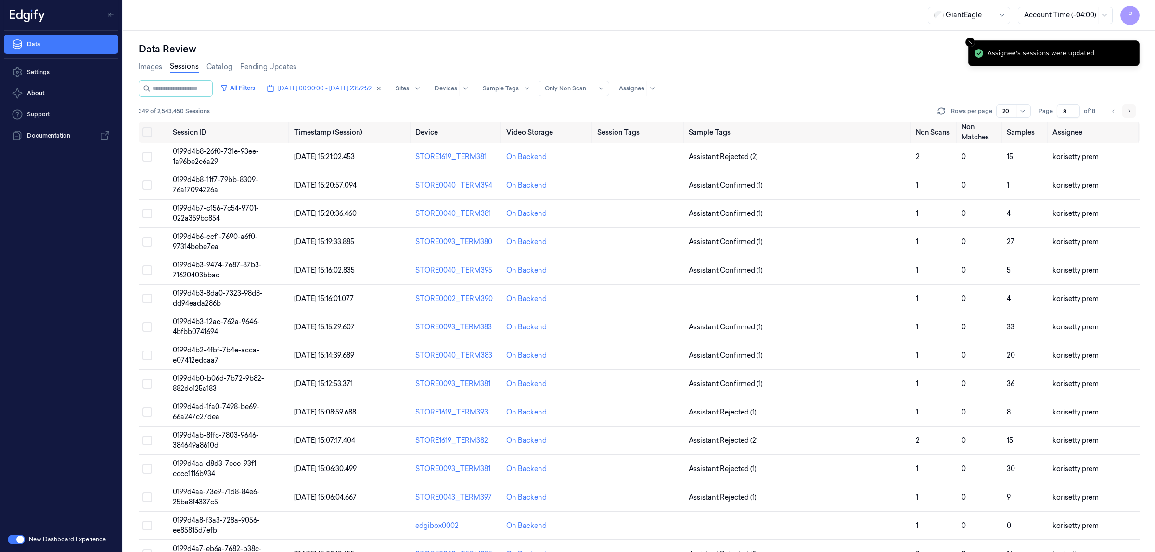
click at [1127, 107] on icon "Go to next page" at bounding box center [1129, 111] width 6 height 8
type input "9"
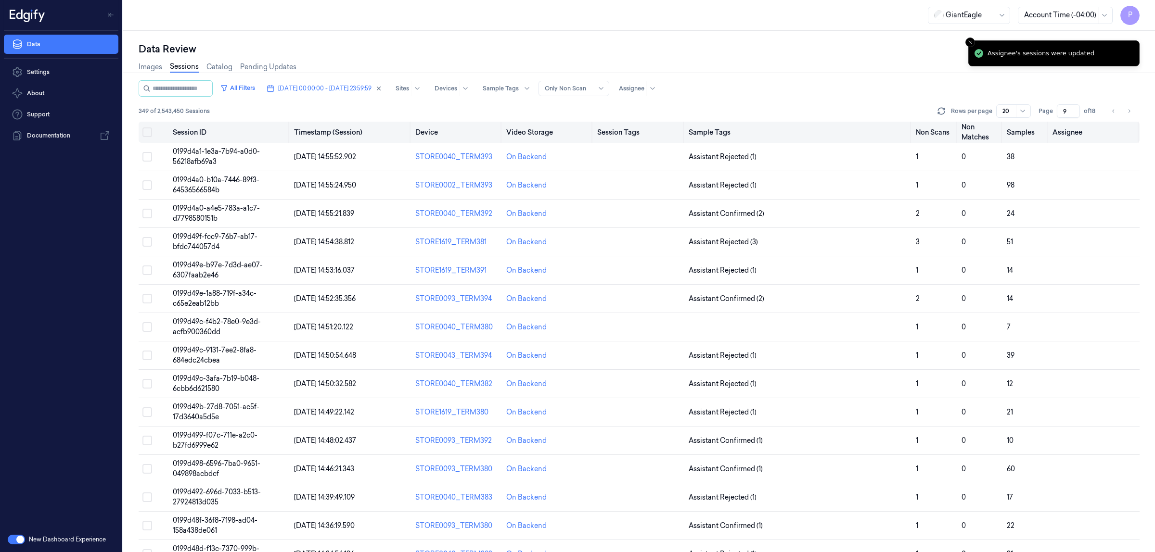
click at [148, 130] on button "Select all" at bounding box center [147, 133] width 10 height 10
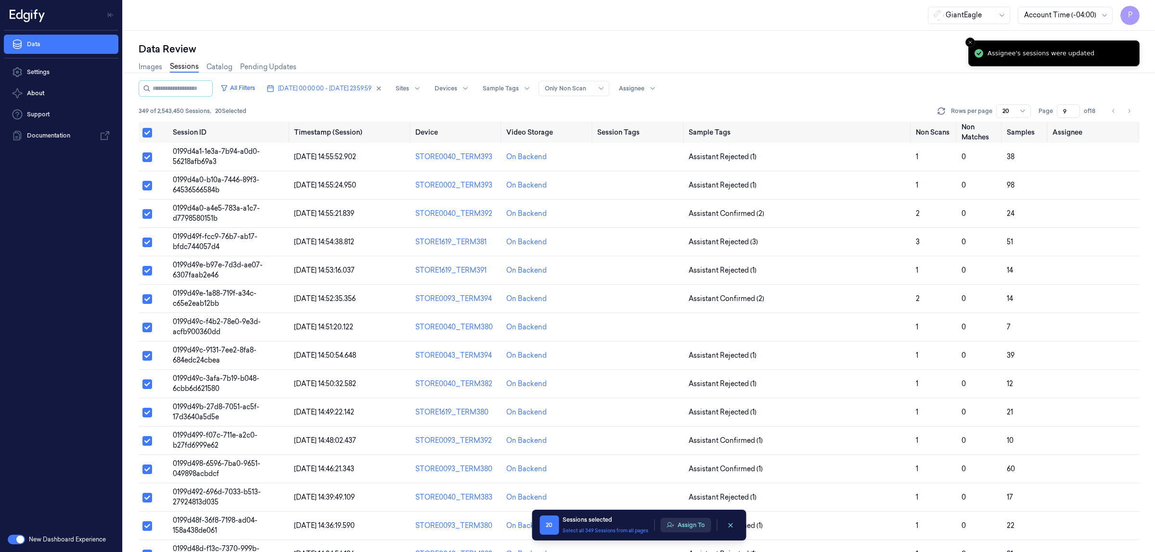
click at [690, 527] on button "Assign To" at bounding box center [685, 525] width 51 height 14
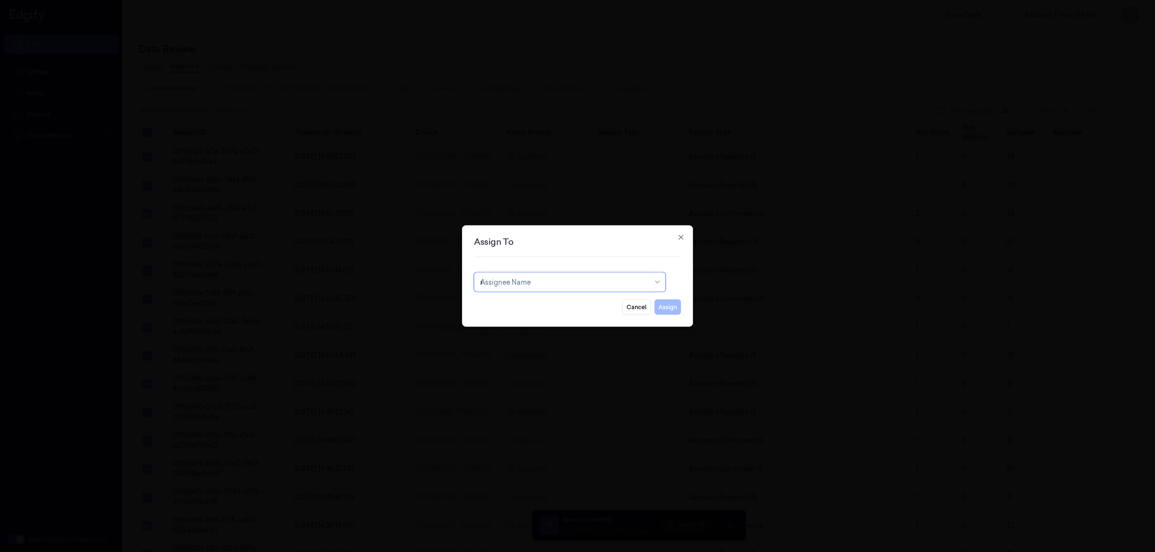
type input "ru"
click at [559, 303] on div "rupa b" at bounding box center [569, 304] width 179 height 10
click at [664, 306] on button "Assign" at bounding box center [667, 307] width 26 height 15
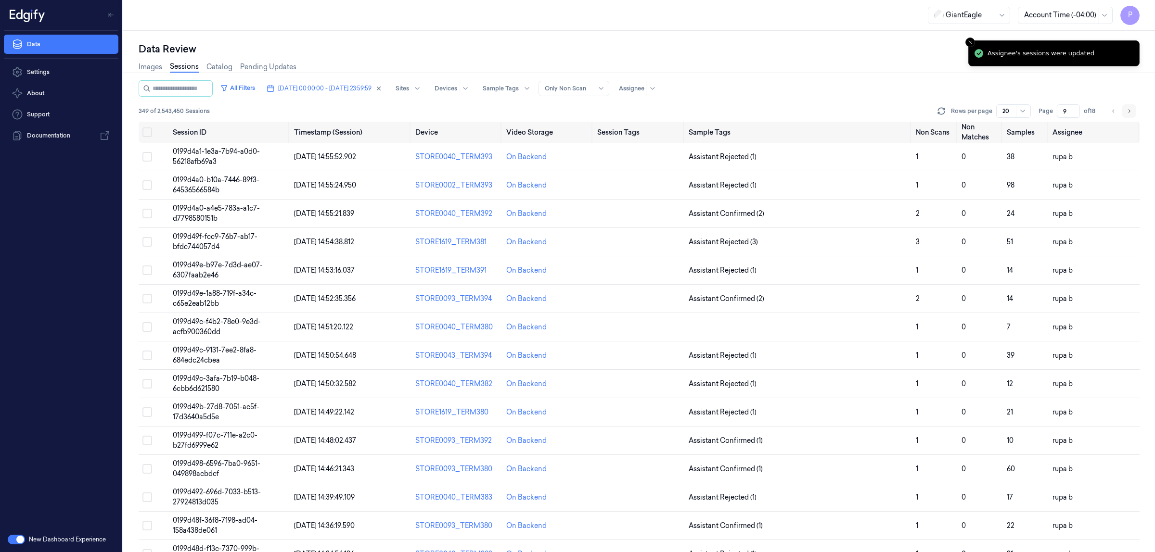
click at [1131, 112] on icon "Go to next page" at bounding box center [1129, 111] width 6 height 8
type input "10"
click at [147, 131] on button "Select all" at bounding box center [147, 133] width 10 height 10
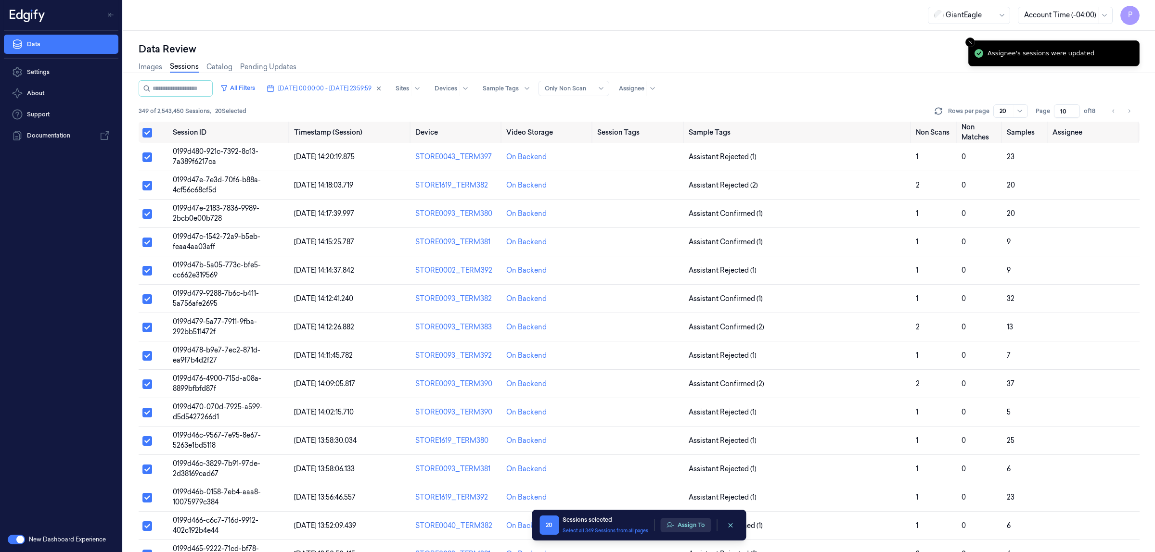
click at [687, 526] on button "Assign To" at bounding box center [685, 525] width 51 height 14
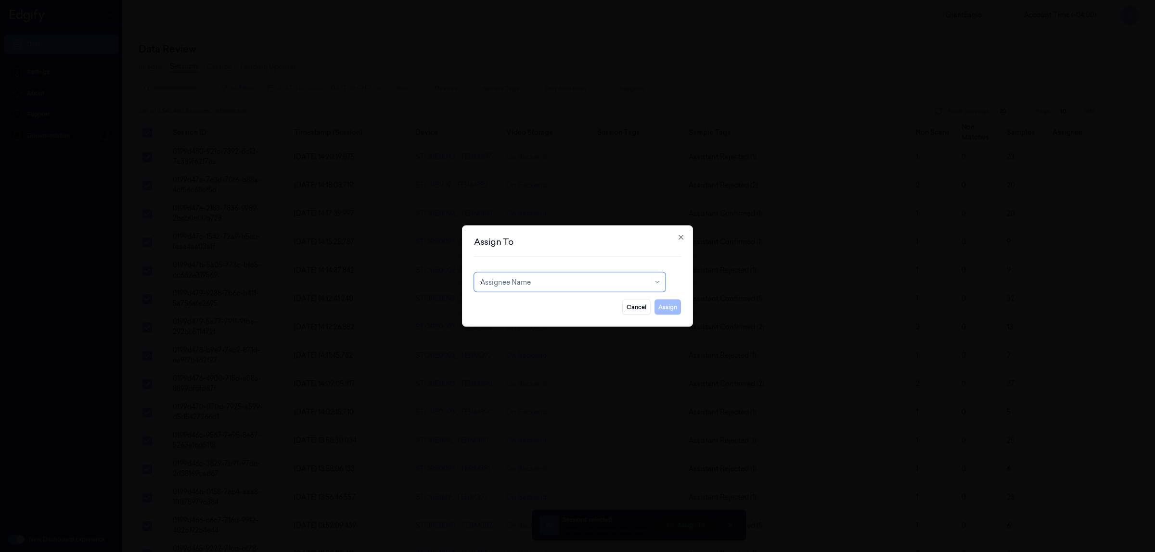
type input "va"
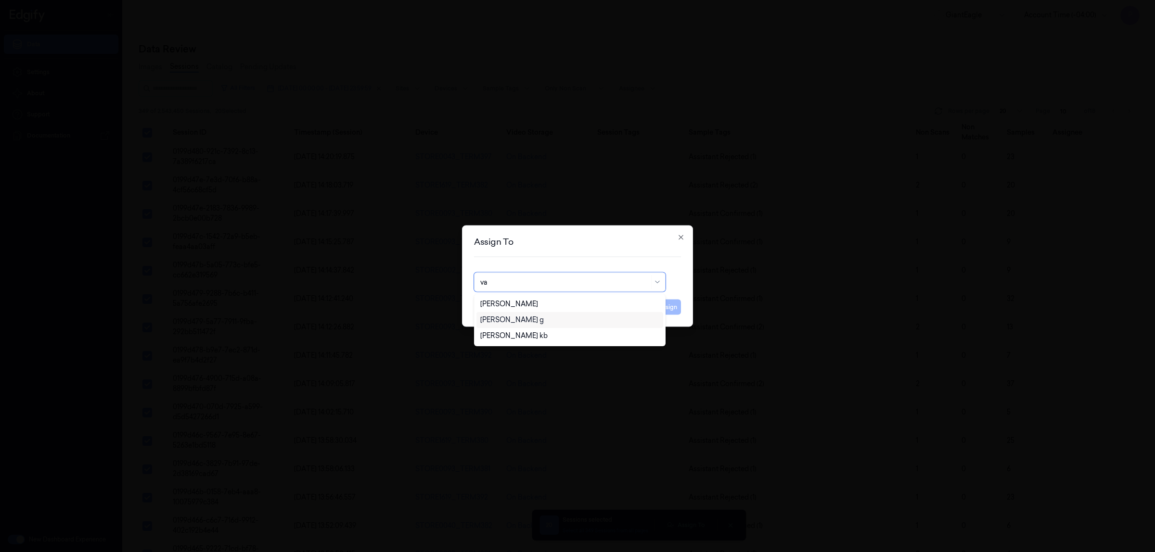
click at [492, 325] on div "[PERSON_NAME] g" at bounding box center [512, 320] width 64 height 10
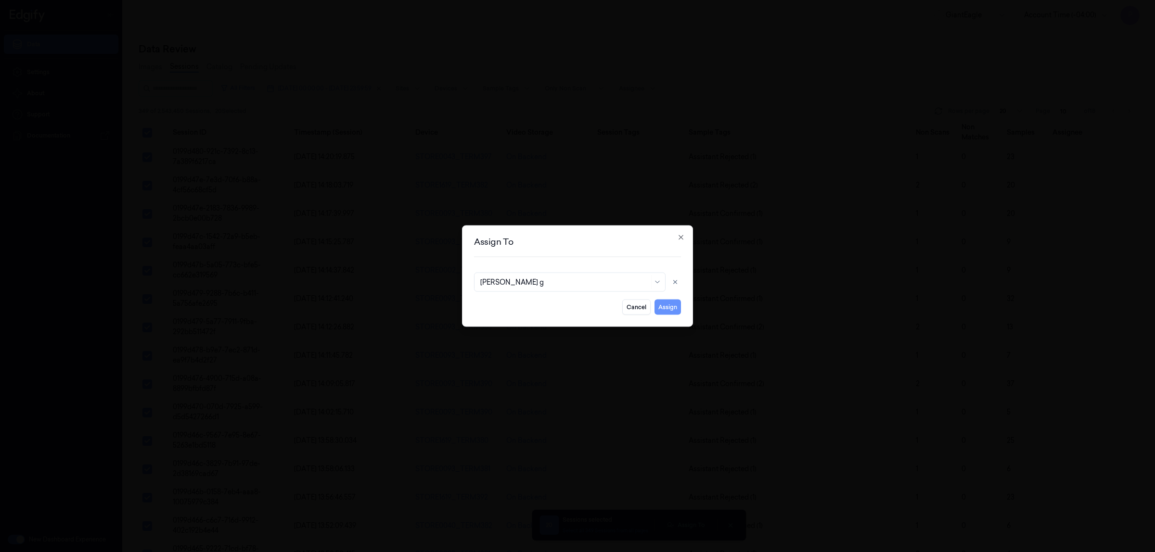
click at [672, 306] on button "Assign" at bounding box center [667, 307] width 26 height 15
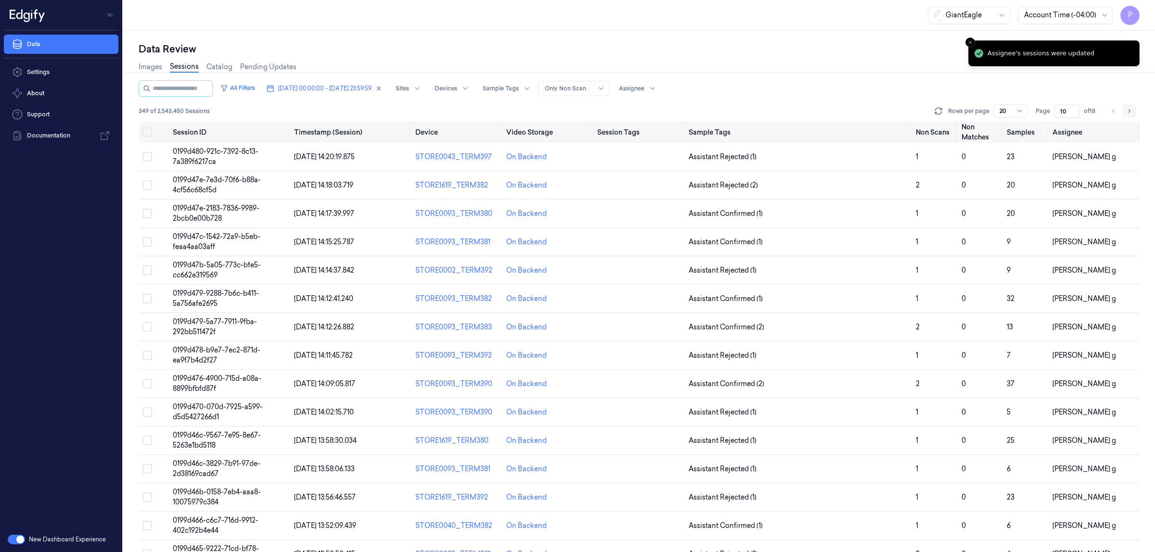
click at [1128, 109] on icon "Go to next page" at bounding box center [1129, 110] width 2 height 3
type input "11"
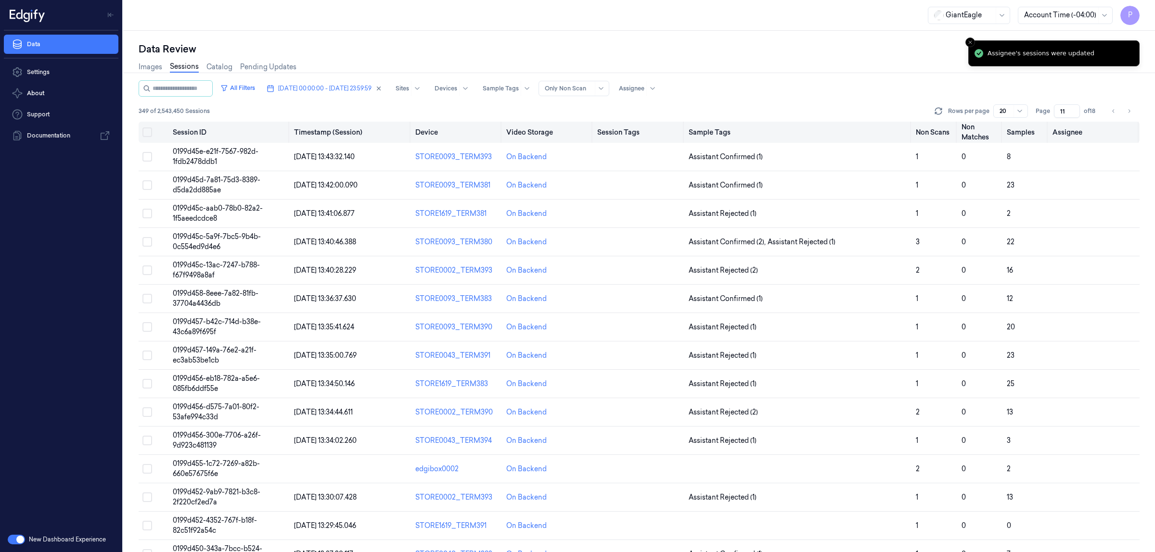
click at [147, 130] on button "Select all" at bounding box center [147, 133] width 10 height 10
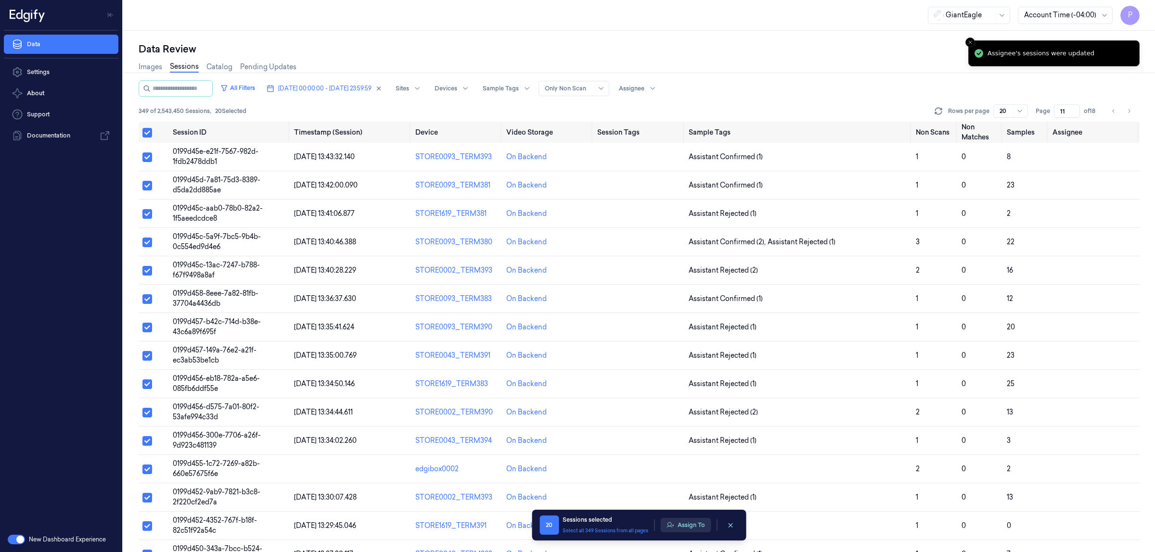
click at [678, 526] on button "Assign To" at bounding box center [685, 525] width 51 height 14
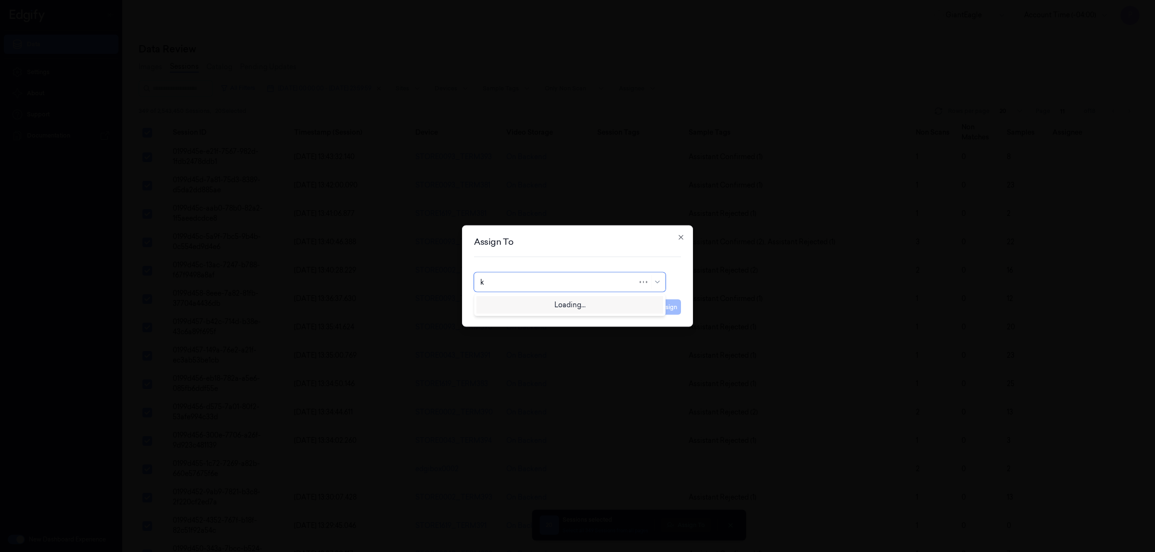
type input "ko"
click at [580, 306] on div "korisetty prem" at bounding box center [569, 304] width 179 height 10
click at [677, 308] on button "Assign" at bounding box center [667, 307] width 26 height 15
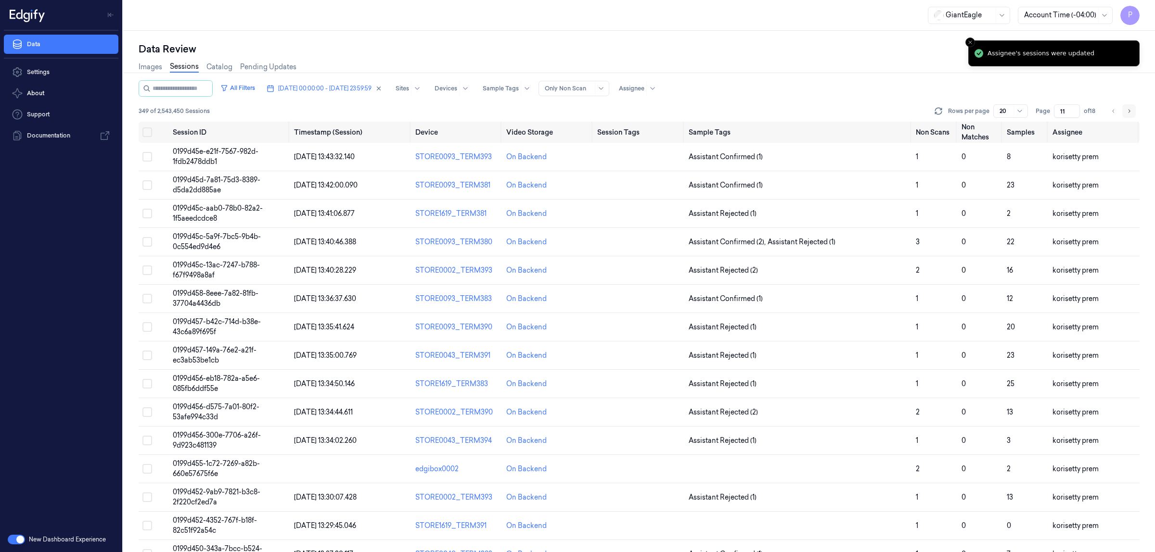
click at [1130, 114] on icon "Go to next page" at bounding box center [1129, 111] width 6 height 8
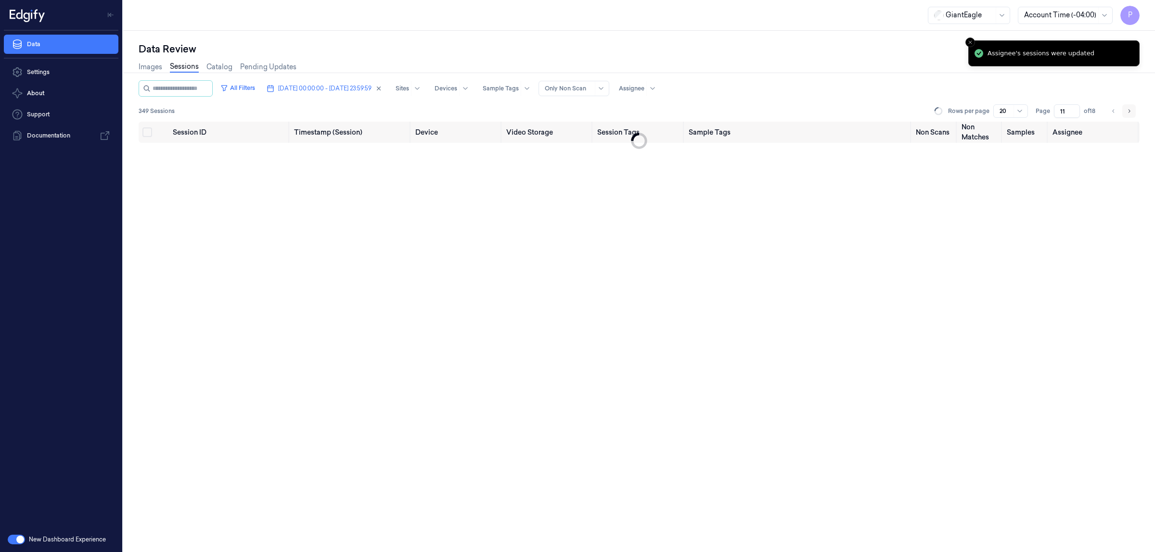
type input "12"
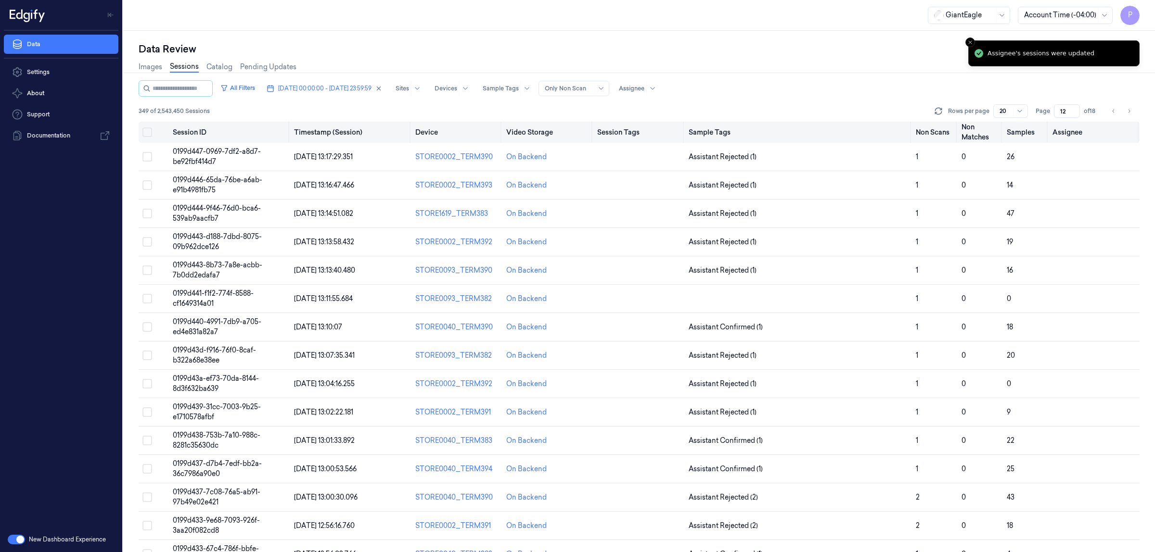
click at [144, 131] on button "Select all" at bounding box center [147, 133] width 10 height 10
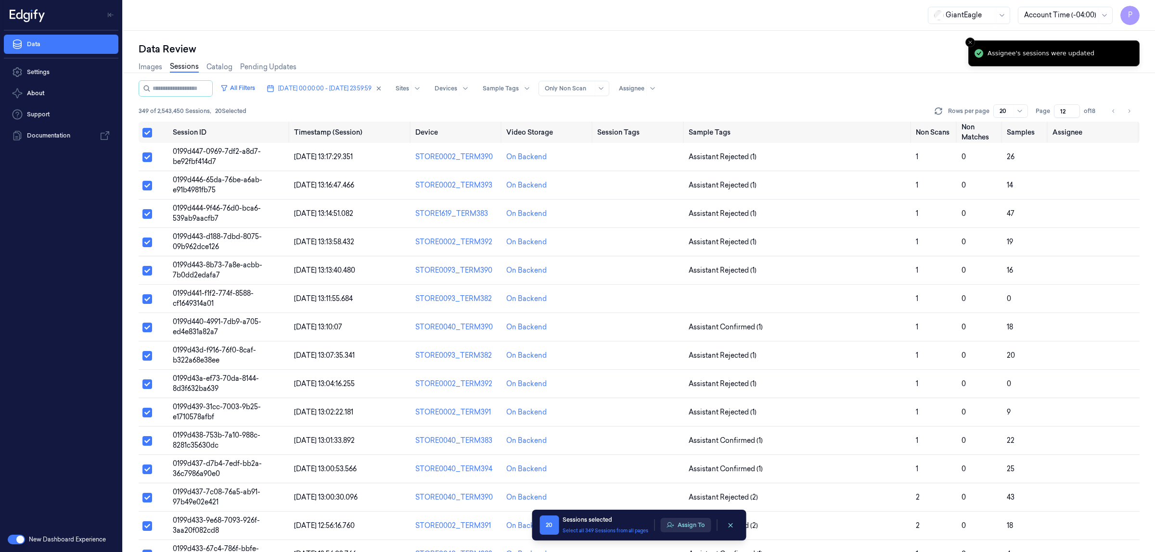
click at [690, 522] on button "Assign To" at bounding box center [685, 525] width 51 height 14
click at [689, 521] on button "Assign To" at bounding box center [685, 525] width 51 height 14
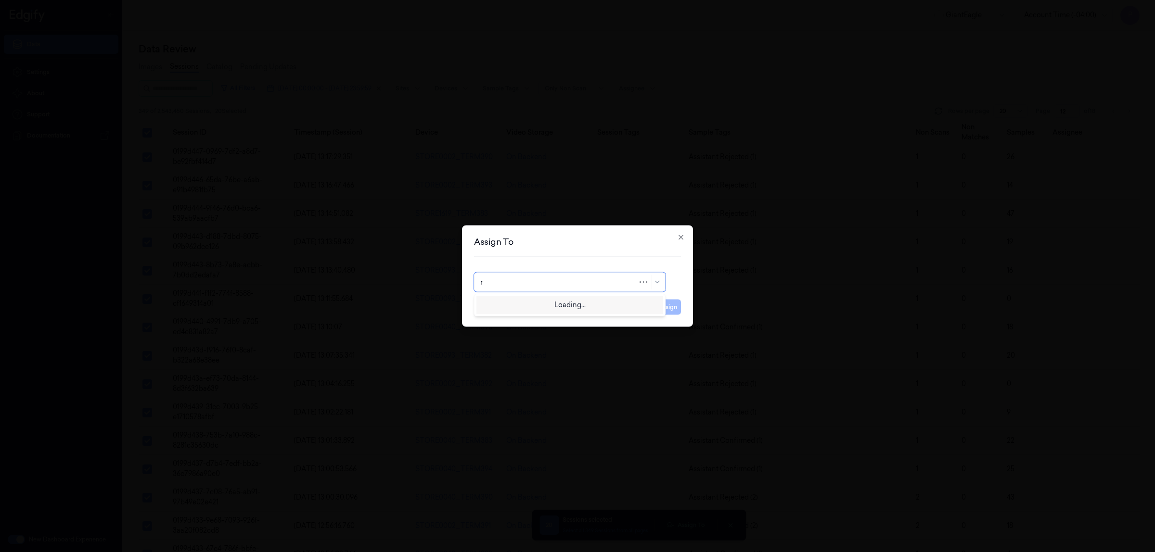
type input "ru"
click at [539, 304] on div "rupa b" at bounding box center [569, 304] width 179 height 10
click at [660, 309] on button "Assign" at bounding box center [667, 307] width 26 height 15
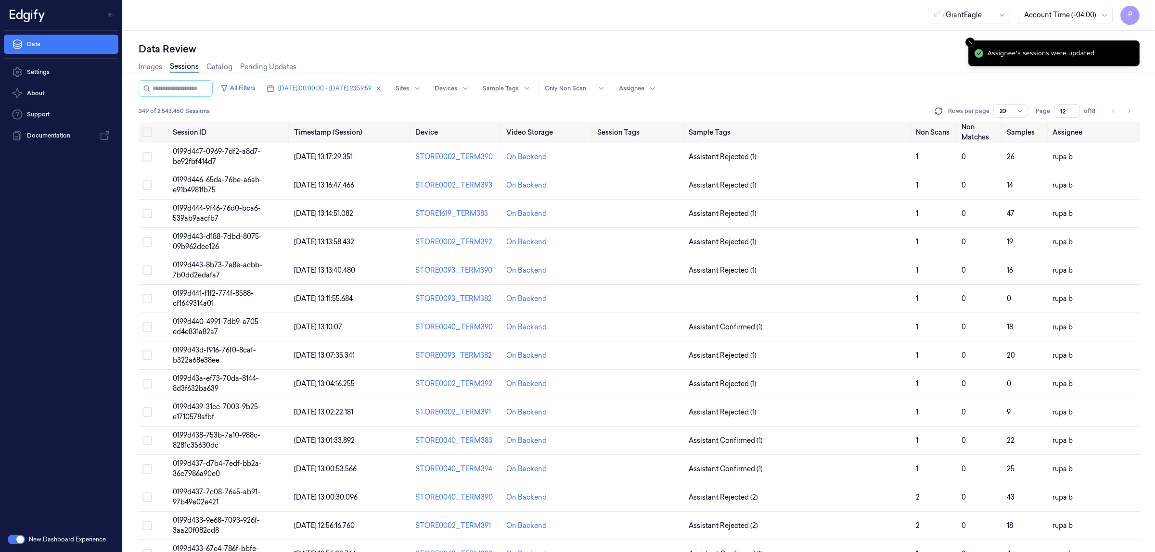
click at [781, 29] on div "GiantEagle Account Time (-04:00) P" at bounding box center [639, 15] width 1032 height 31
